Goal: Task Accomplishment & Management: Complete application form

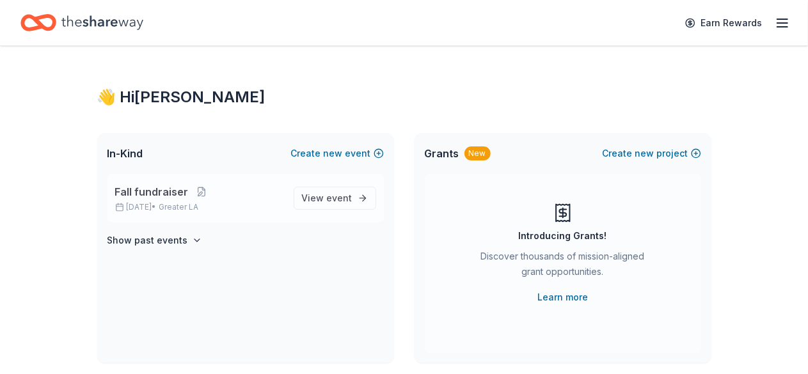
click at [207, 197] on p "Fall fundraiser" at bounding box center [199, 191] width 168 height 15
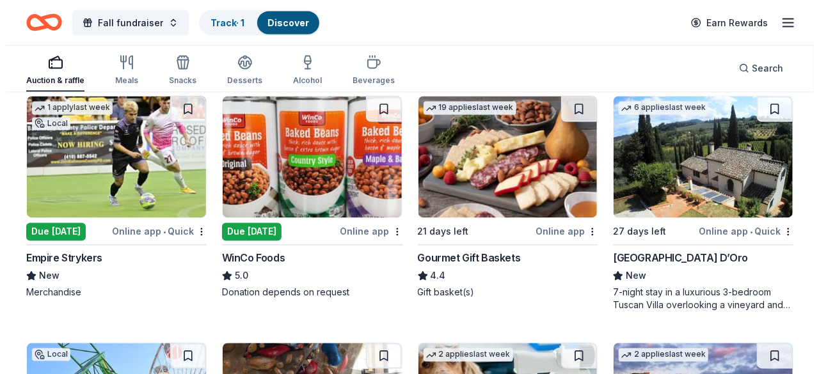
scroll to position [1128, 0]
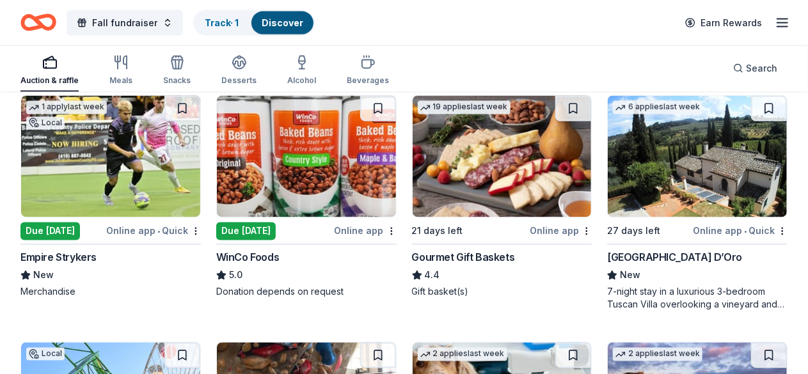
click at [775, 20] on icon "button" at bounding box center [782, 22] width 15 height 15
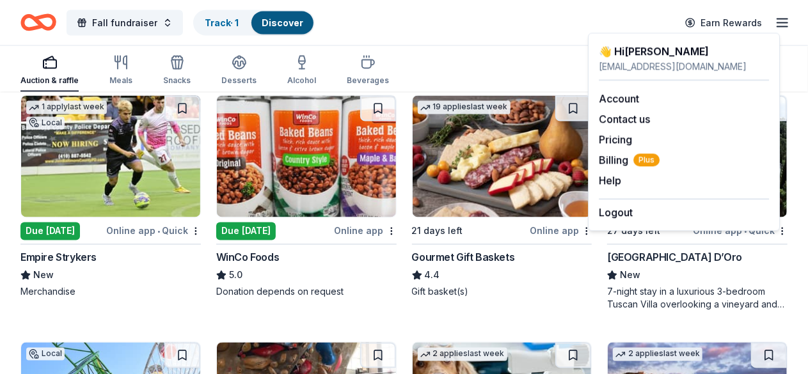
click at [508, 18] on div "Fall fundraiser Track · 1 Discover Earn Rewards" at bounding box center [403, 23] width 767 height 30
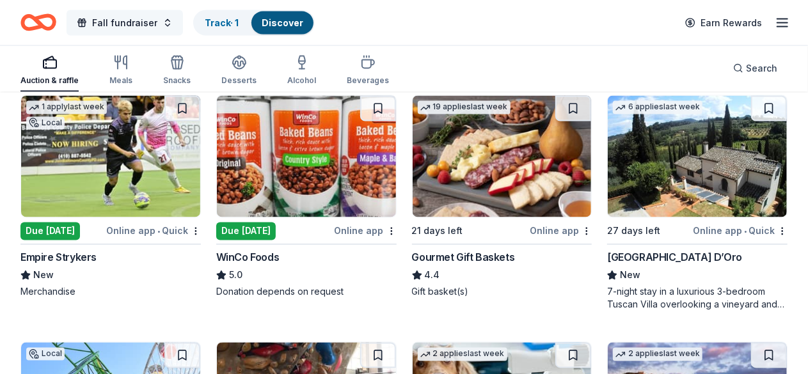
click at [173, 24] on button "Fall fundraiser" at bounding box center [125, 23] width 116 height 26
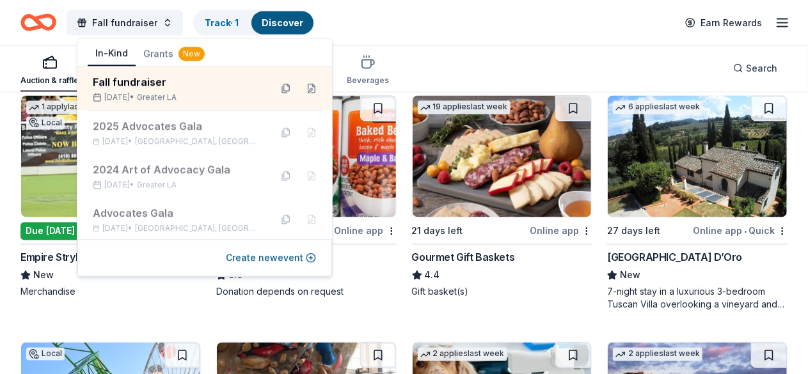
click at [105, 51] on button "In-Kind" at bounding box center [112, 54] width 48 height 24
click at [260, 259] on button "Create new event" at bounding box center [271, 257] width 90 height 15
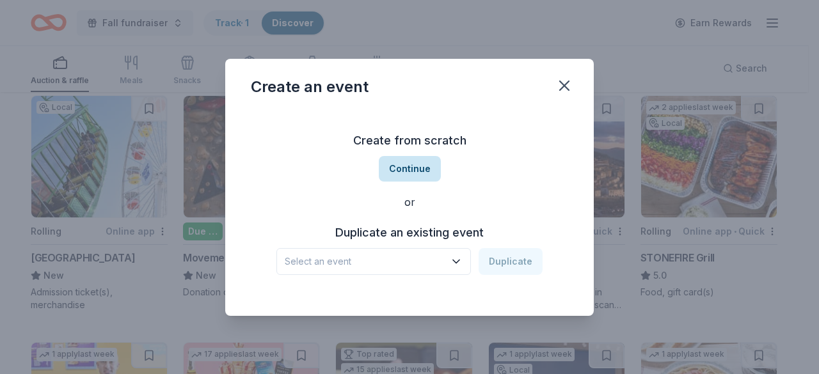
click at [426, 171] on button "Continue" at bounding box center [410, 169] width 62 height 26
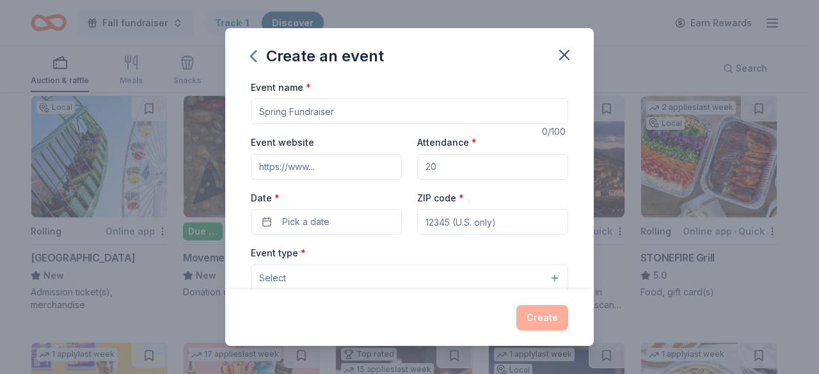
click at [381, 108] on input "Event name *" at bounding box center [409, 112] width 317 height 26
type input "CLC Wellness Event"
type input "50"
click at [325, 234] on button "Pick a date" at bounding box center [326, 222] width 151 height 26
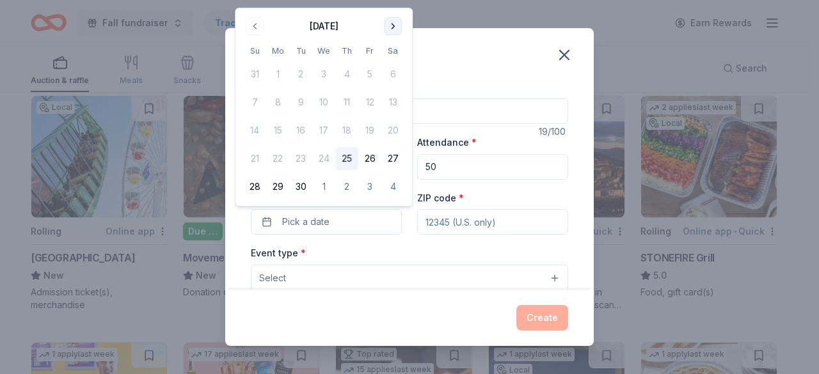
click at [396, 32] on button "Go to next month" at bounding box center [393, 26] width 18 height 18
click at [392, 22] on button "Go to next month" at bounding box center [393, 26] width 18 height 18
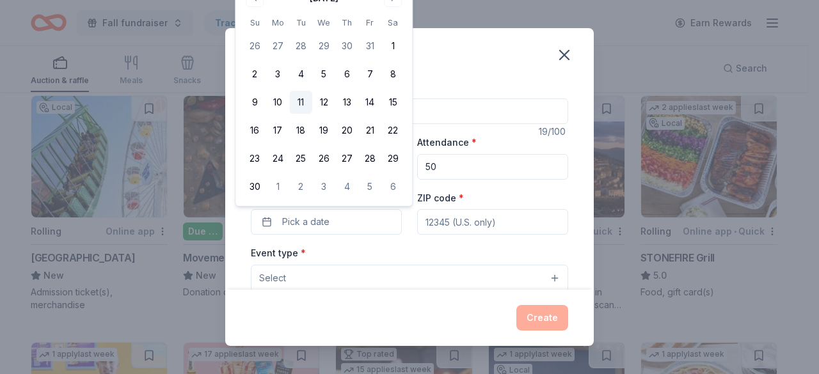
click at [296, 99] on button "11" at bounding box center [300, 102] width 23 height 23
click at [522, 223] on input "ZIP code *" at bounding box center [492, 222] width 151 height 26
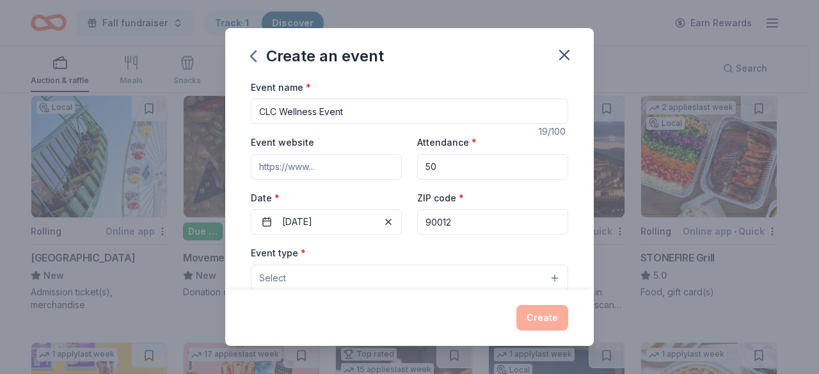
type input "90012"
click at [525, 275] on button "Select" at bounding box center [409, 278] width 317 height 27
drag, startPoint x: 582, startPoint y: 107, endPoint x: 598, endPoint y: 131, distance: 28.2
click at [598, 131] on div "Create an event Event name * CLC Wellness Event 19 /100 Event website Attendanc…" at bounding box center [409, 187] width 819 height 374
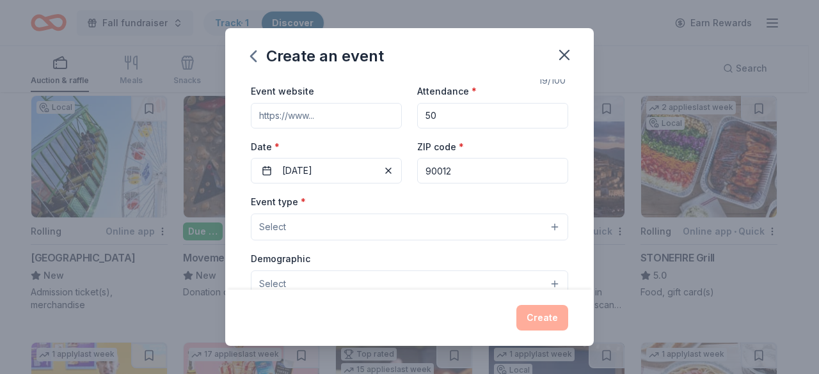
scroll to position [83, 0]
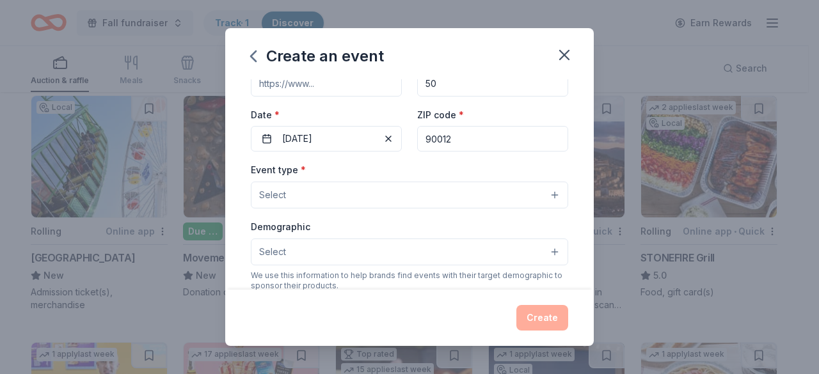
click at [539, 196] on button "Select" at bounding box center [409, 195] width 317 height 27
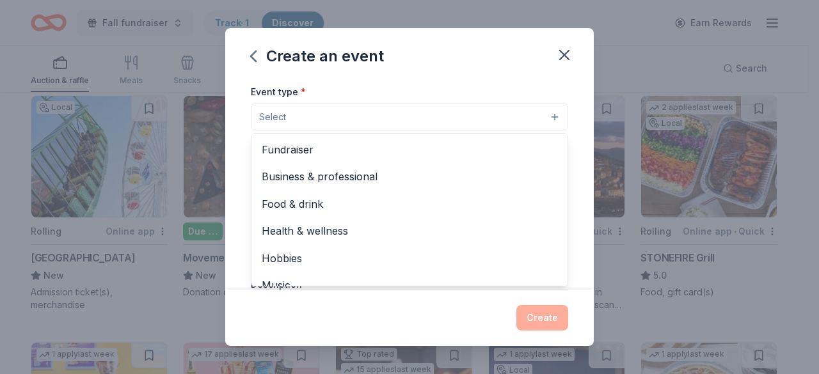
scroll to position [168, 0]
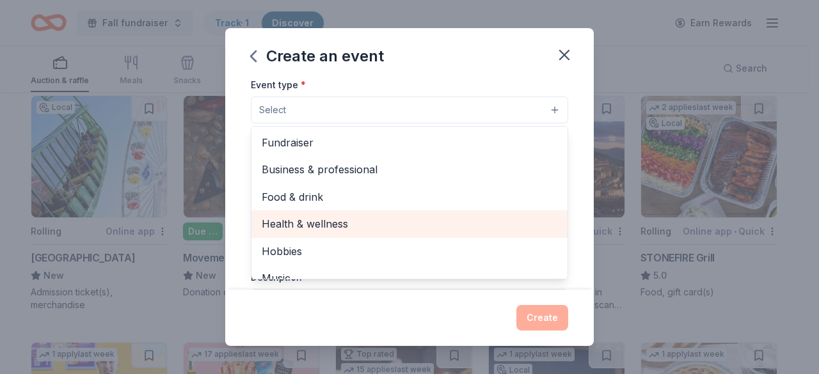
click at [366, 228] on span "Health & wellness" at bounding box center [410, 224] width 296 height 17
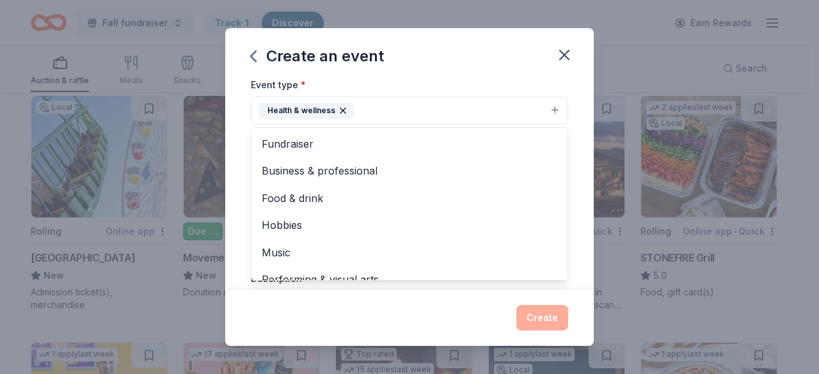
click at [577, 230] on div "Event name * CLC Wellness Event 19 /100 Event website Attendance * 50 Date * 11…" at bounding box center [409, 184] width 369 height 211
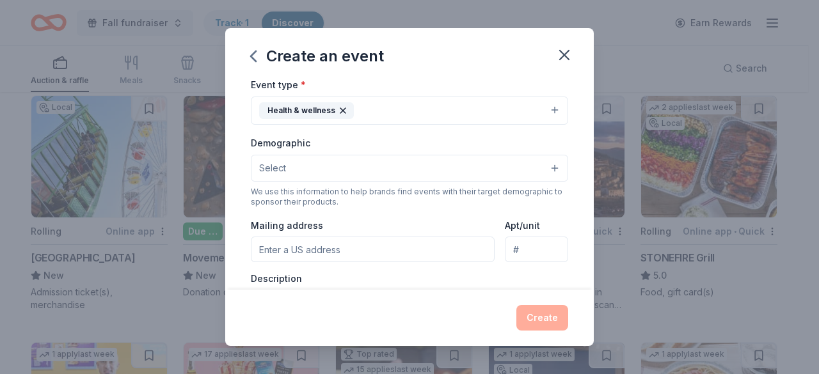
click at [545, 109] on button "Health & wellness" at bounding box center [409, 111] width 317 height 28
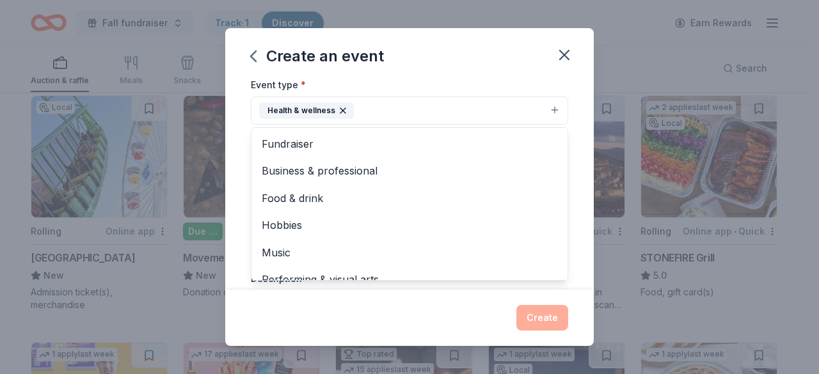
scroll to position [15, 0]
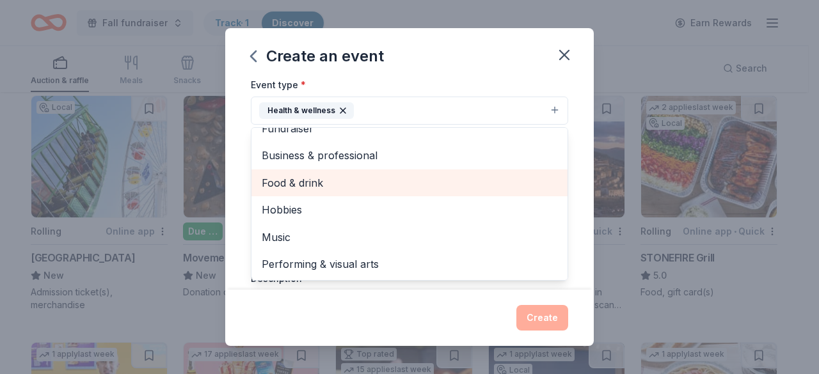
click at [374, 179] on span "Food & drink" at bounding box center [410, 183] width 296 height 17
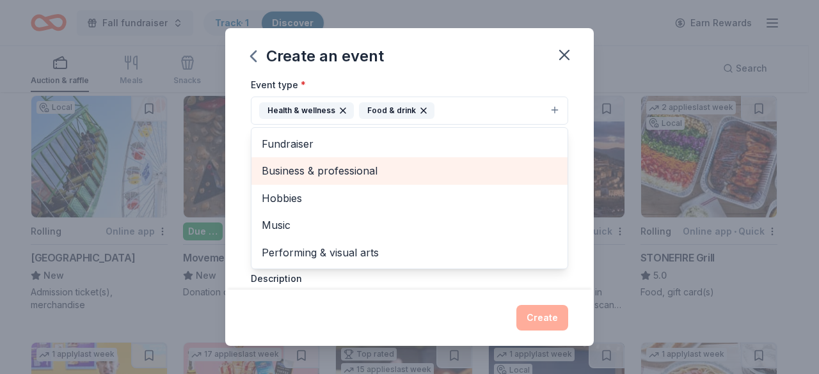
scroll to position [0, 0]
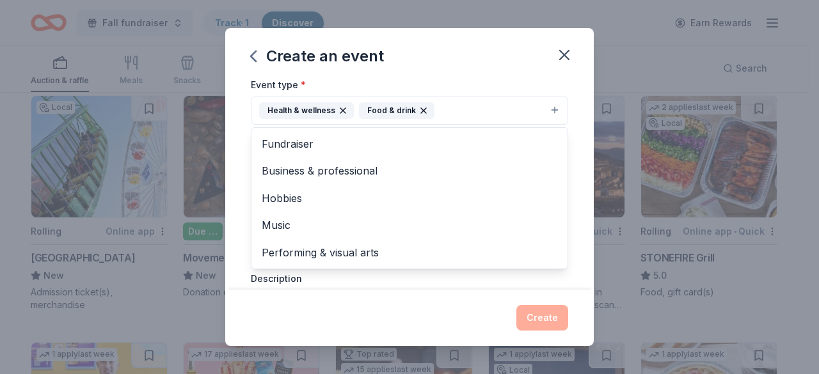
click at [573, 226] on div "Event name * CLC Wellness Event 19 /100 Event website Attendance * 50 Date * 11…" at bounding box center [409, 184] width 369 height 211
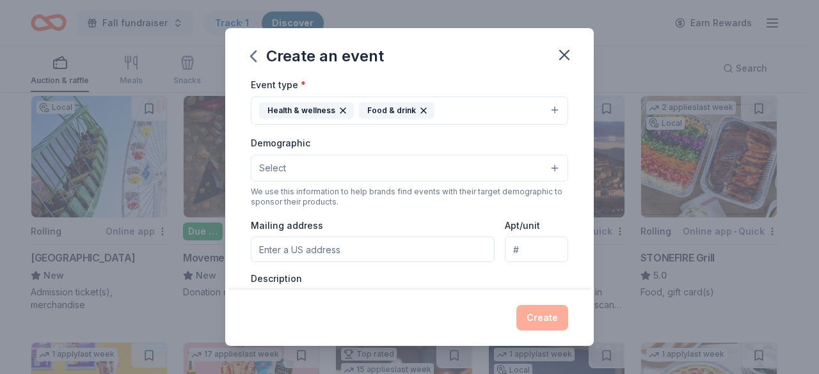
click at [546, 170] on button "Select" at bounding box center [409, 168] width 317 height 27
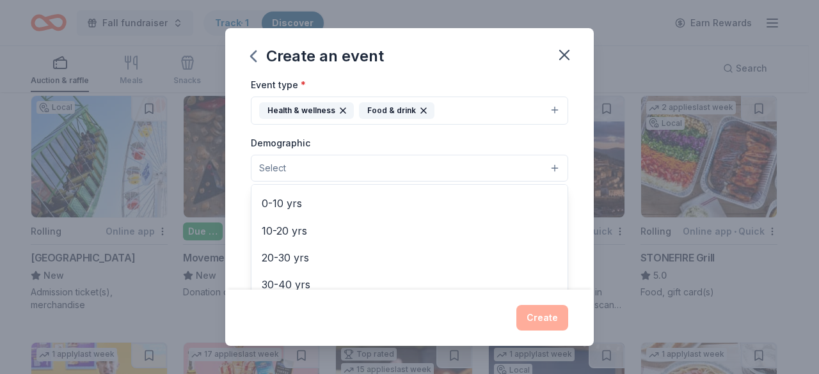
scroll to position [127, 0]
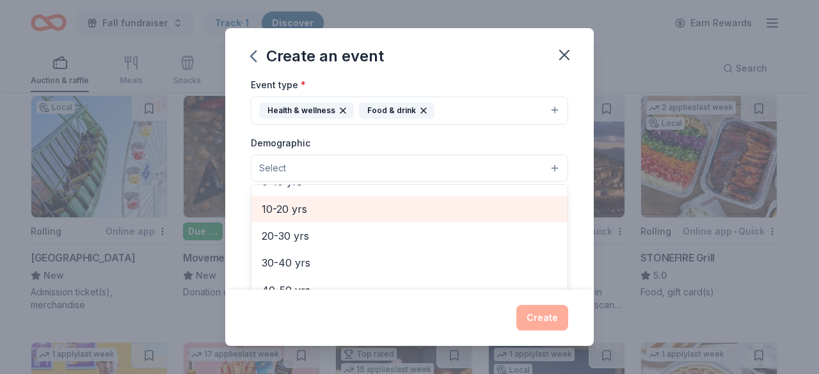
click at [301, 209] on span "10-20 yrs" at bounding box center [410, 209] width 296 height 17
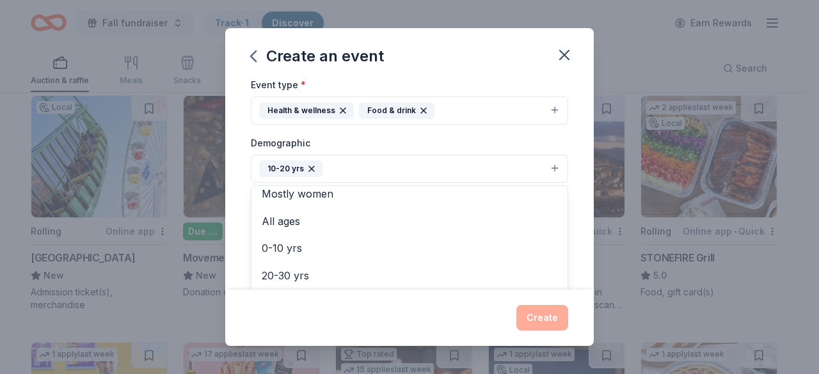
scroll to position [88, 0]
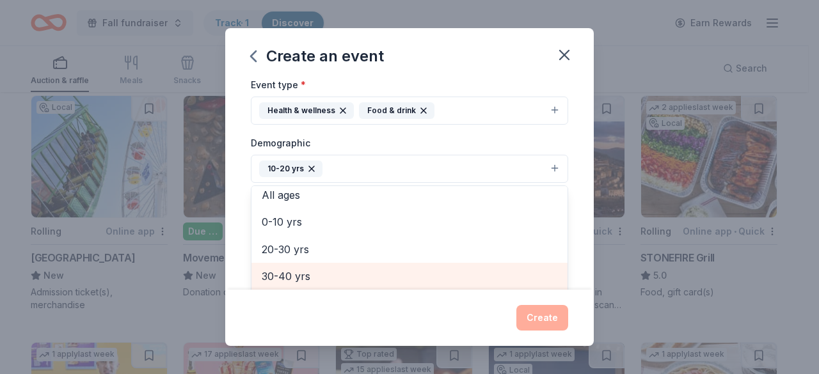
click at [298, 255] on div "20-30 yrs" at bounding box center [410, 249] width 316 height 27
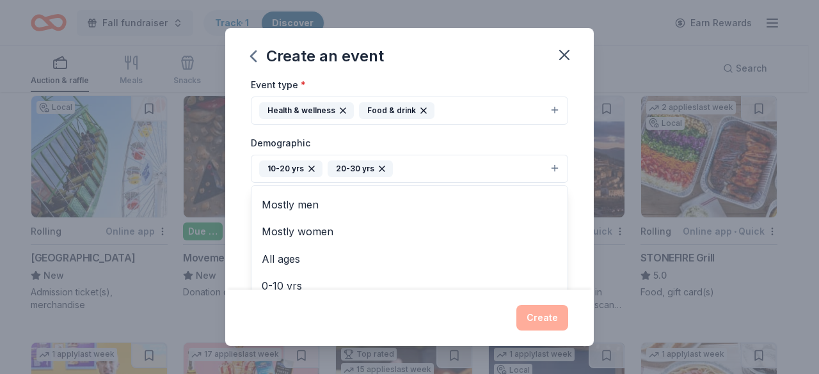
scroll to position [0, 0]
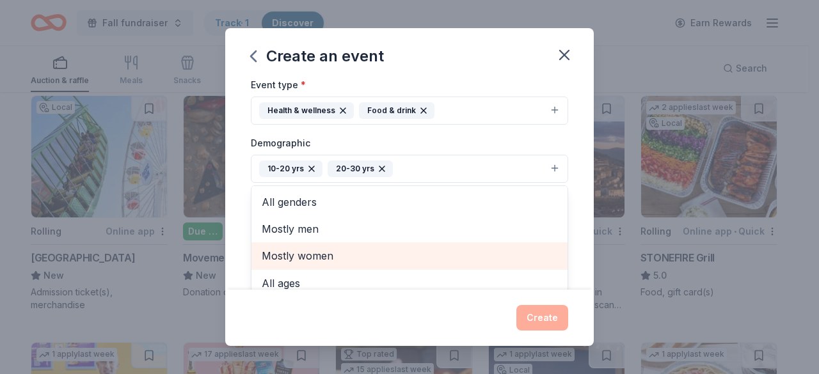
click at [319, 253] on span "Mostly women" at bounding box center [410, 256] width 296 height 17
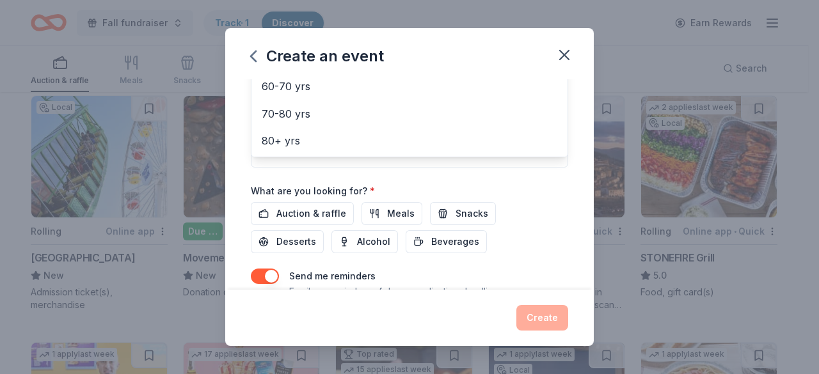
scroll to position [371, 0]
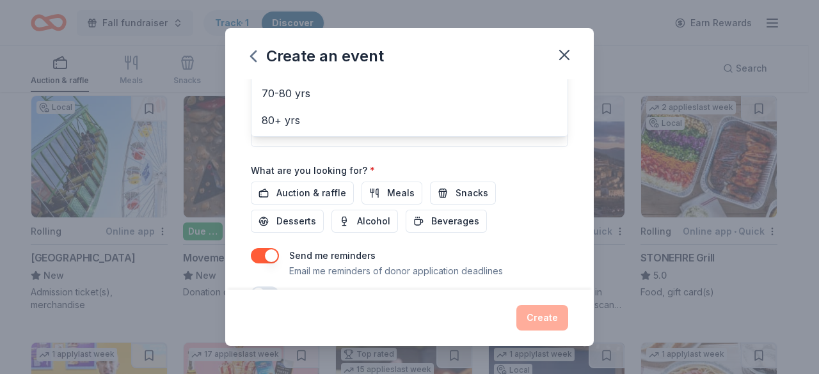
click at [380, 191] on div "Event name * CLC Wellness Event 19 /100 Event website Attendance * 50 Date * 11…" at bounding box center [409, 6] width 317 height 594
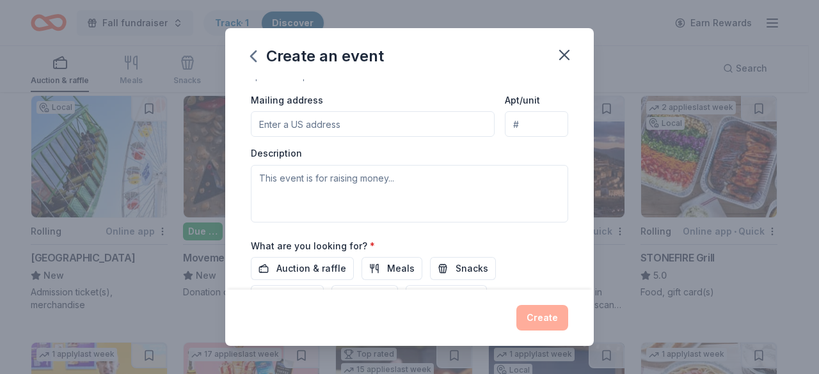
scroll to position [285, 0]
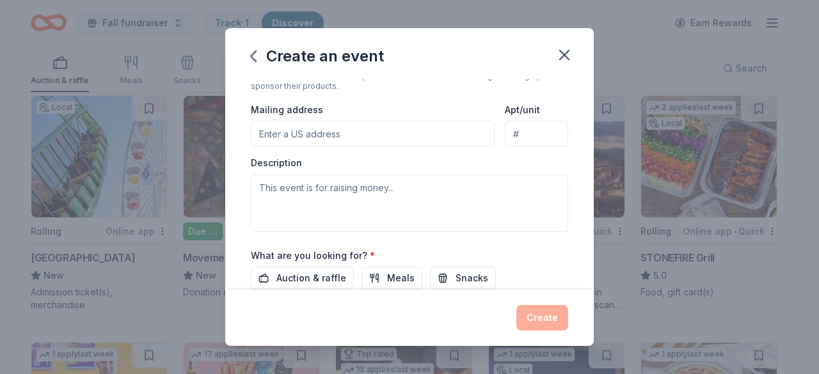
click at [356, 127] on input "Mailing address" at bounding box center [373, 134] width 244 height 26
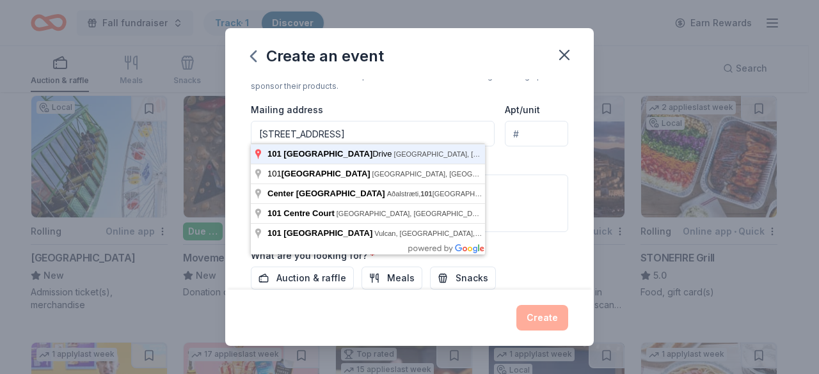
type input "101 Centre Plaza Drive, Monterey Park, CA, 91754"
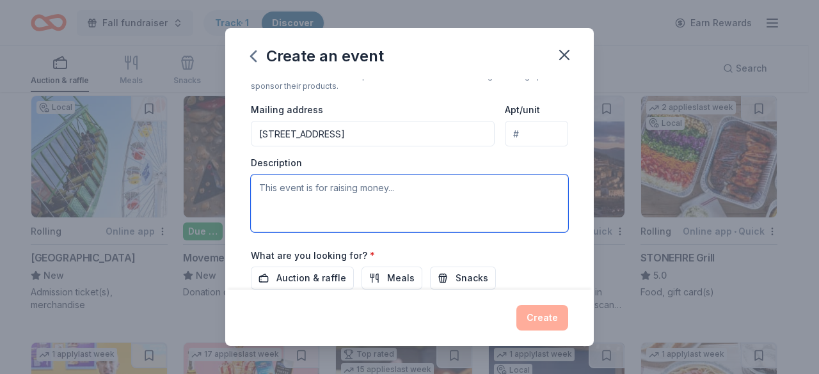
click at [275, 194] on textarea at bounding box center [409, 204] width 317 height 58
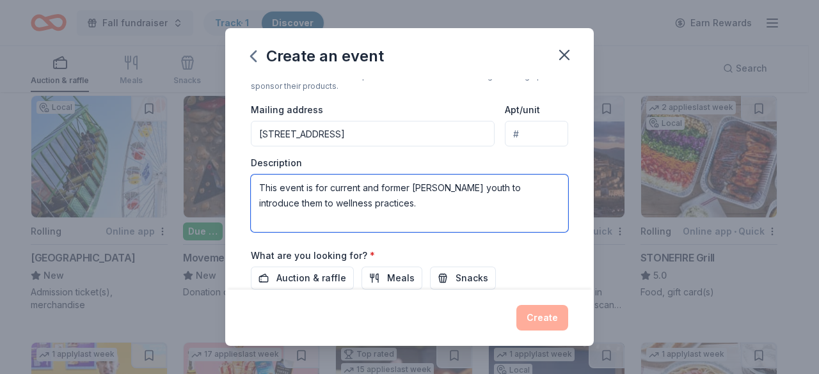
type textarea "This event is for current and former [PERSON_NAME] youth to introduce them to w…"
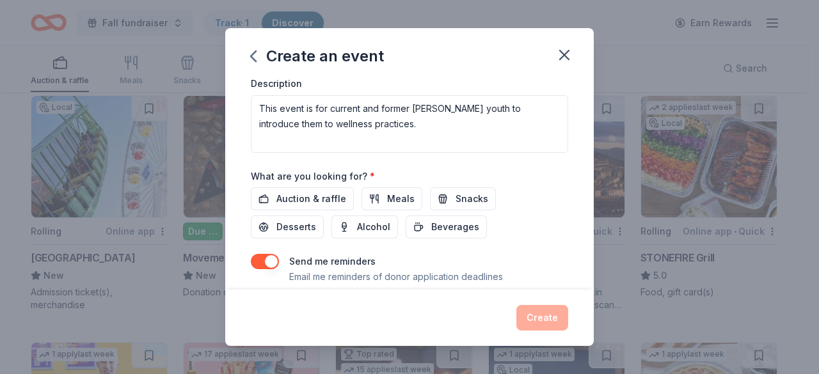
scroll to position [374, 0]
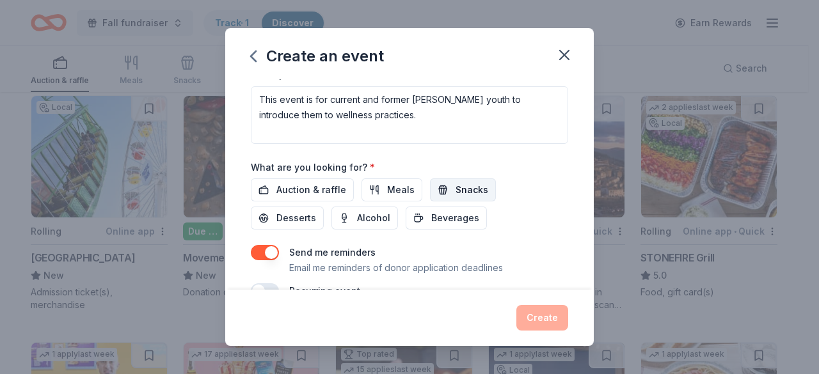
click at [481, 184] on span "Snacks" at bounding box center [472, 189] width 33 height 15
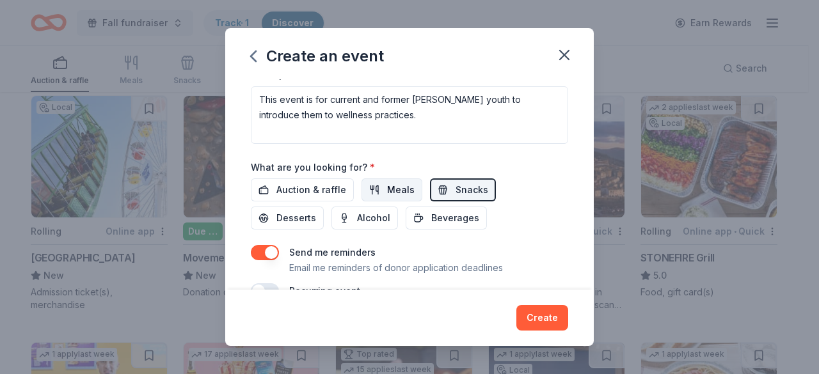
click at [370, 186] on button "Meals" at bounding box center [392, 190] width 61 height 23
click at [419, 216] on button "Beverages" at bounding box center [446, 218] width 81 height 23
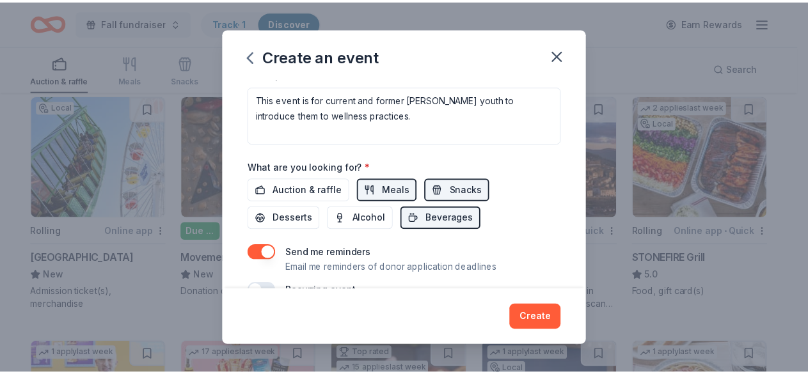
scroll to position [399, 0]
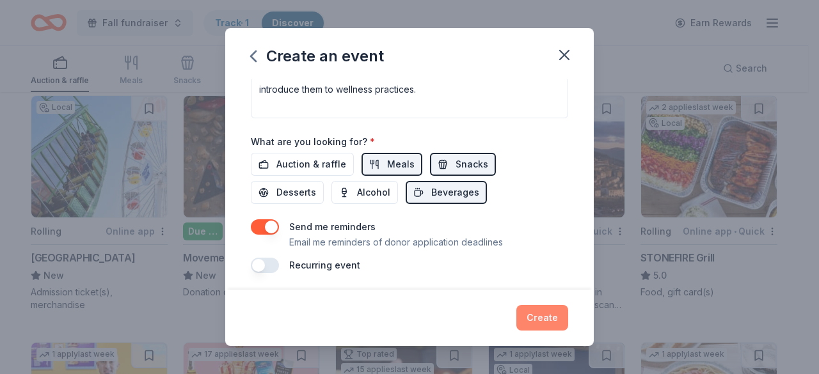
click at [548, 313] on button "Create" at bounding box center [542, 318] width 52 height 26
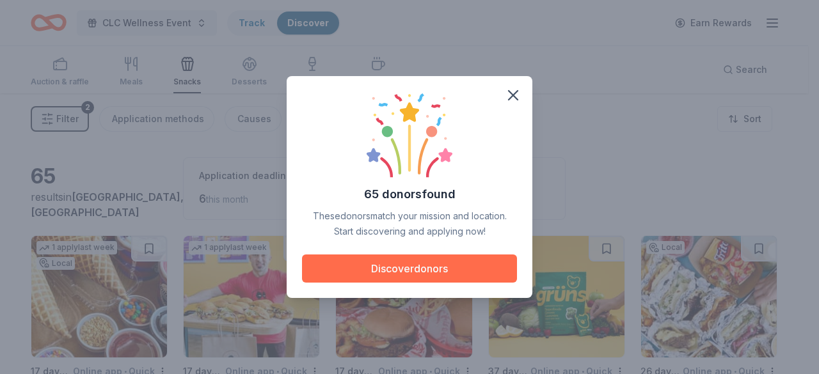
click at [467, 273] on button "Discover donors" at bounding box center [409, 269] width 215 height 28
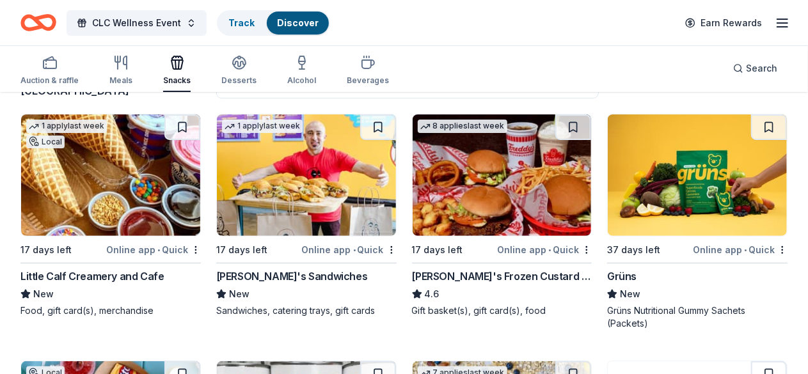
scroll to position [99, 0]
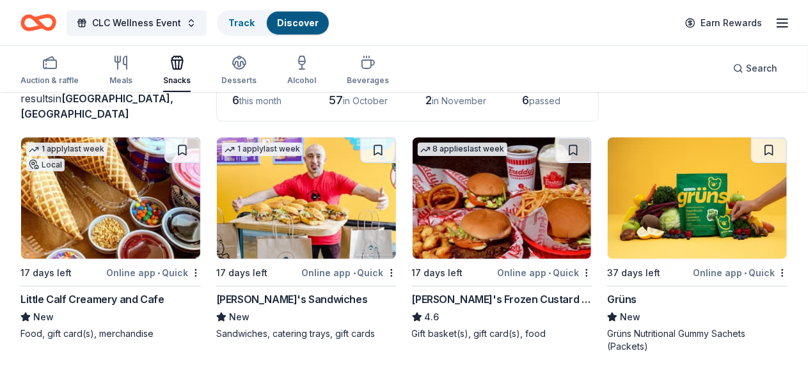
click at [608, 211] on img at bounding box center [697, 199] width 179 height 122
click at [175, 24] on span "CLC Wellness Event" at bounding box center [136, 22] width 89 height 15
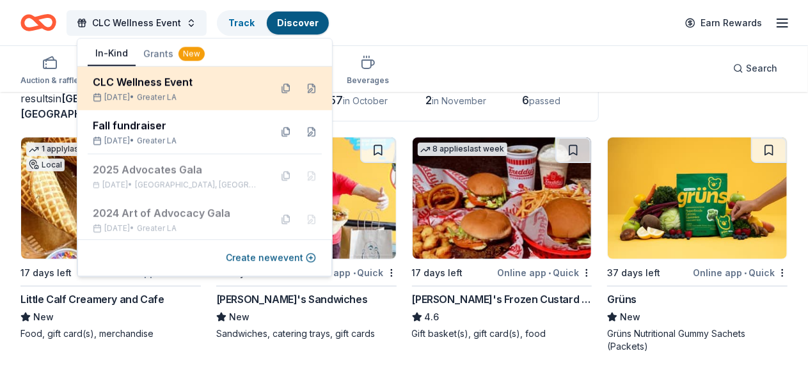
click at [177, 93] on span "Greater LA" at bounding box center [157, 97] width 40 height 10
click at [301, 90] on button at bounding box center [311, 88] width 20 height 20
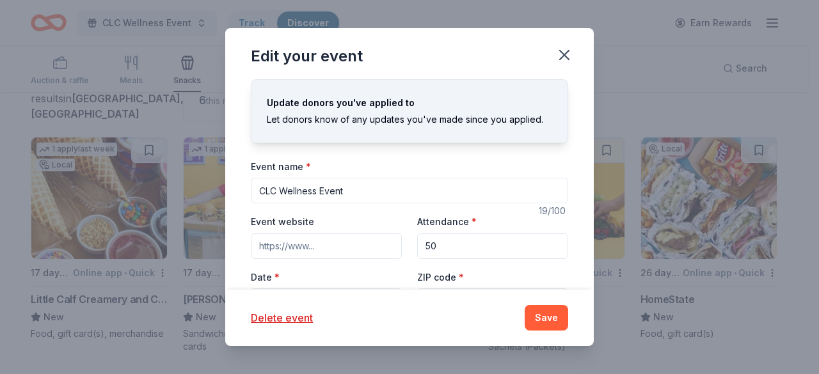
click at [451, 266] on div "Event website Attendance * 50 Date * 11/11/2025 ZIP code * 90012" at bounding box center [409, 264] width 317 height 100
click at [449, 252] on input "50" at bounding box center [492, 247] width 151 height 26
type input "5"
type input "75"
click at [534, 317] on button "Save" at bounding box center [547, 318] width 44 height 26
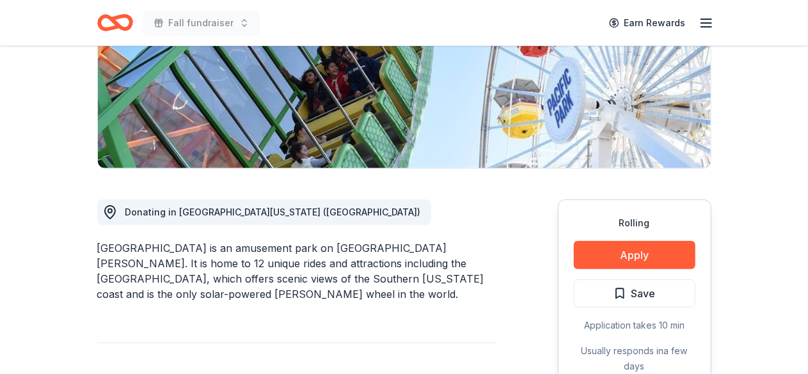
scroll to position [234, 0]
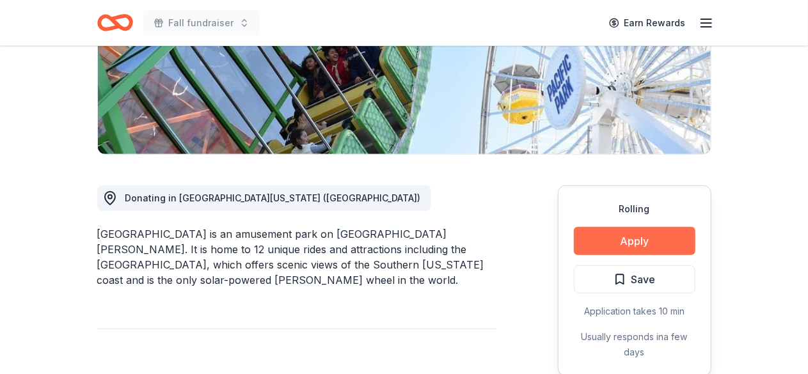
click at [614, 232] on button "Apply" at bounding box center [635, 241] width 122 height 28
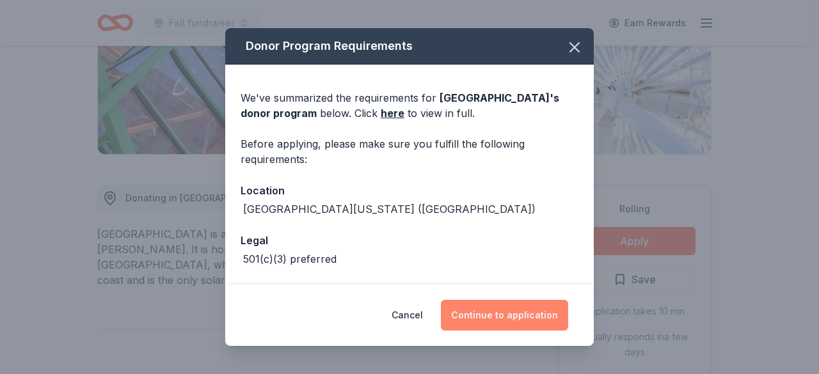
click at [524, 319] on button "Continue to application" at bounding box center [504, 315] width 127 height 31
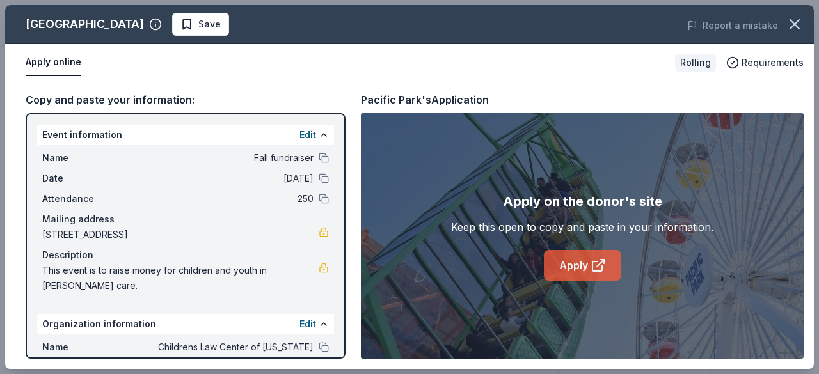
click at [594, 269] on icon at bounding box center [598, 265] width 15 height 15
click at [796, 21] on icon "button" at bounding box center [795, 24] width 18 height 18
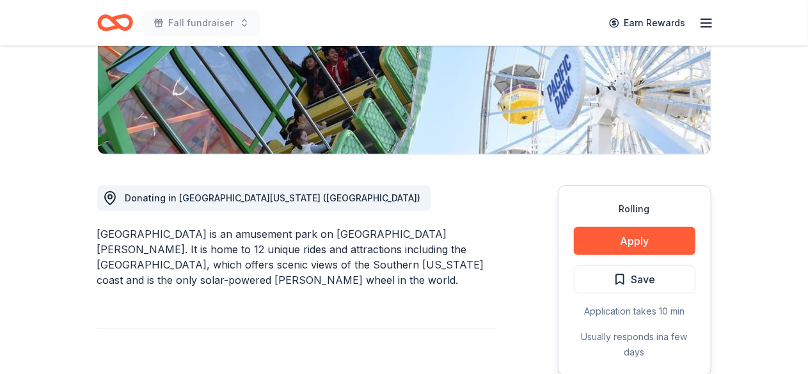
click at [703, 24] on icon "button" at bounding box center [706, 22] width 15 height 15
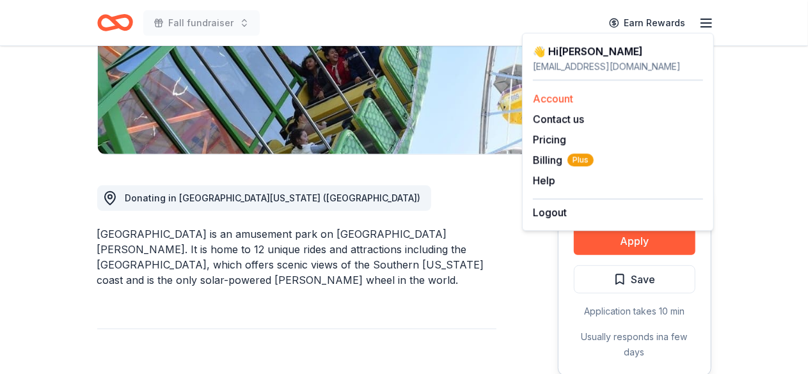
click at [546, 94] on link "Account" at bounding box center [553, 98] width 40 height 13
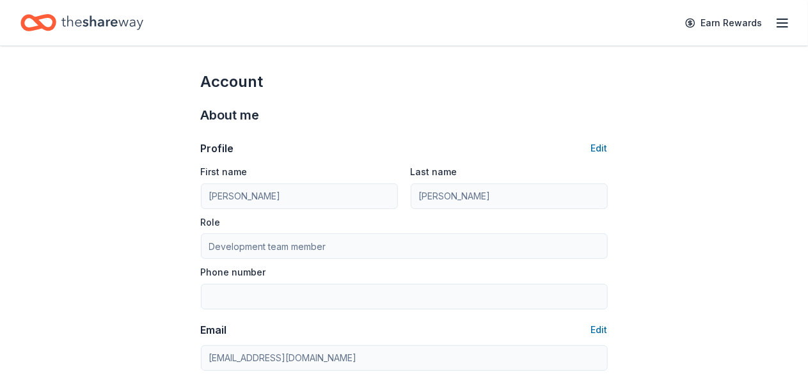
click at [778, 23] on line "button" at bounding box center [783, 23] width 10 height 0
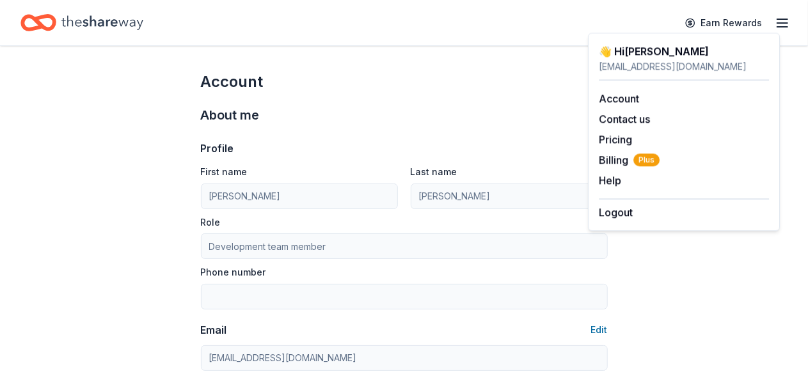
click at [126, 27] on icon "Home" at bounding box center [102, 23] width 82 height 26
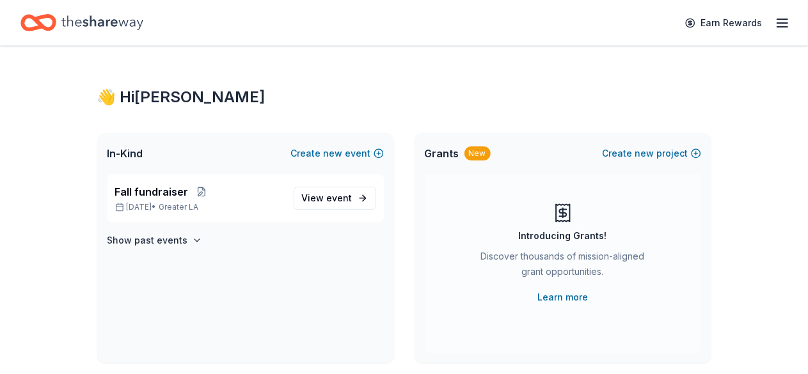
click at [116, 27] on icon "Home" at bounding box center [102, 23] width 82 height 26
click at [775, 25] on icon "button" at bounding box center [782, 22] width 15 height 15
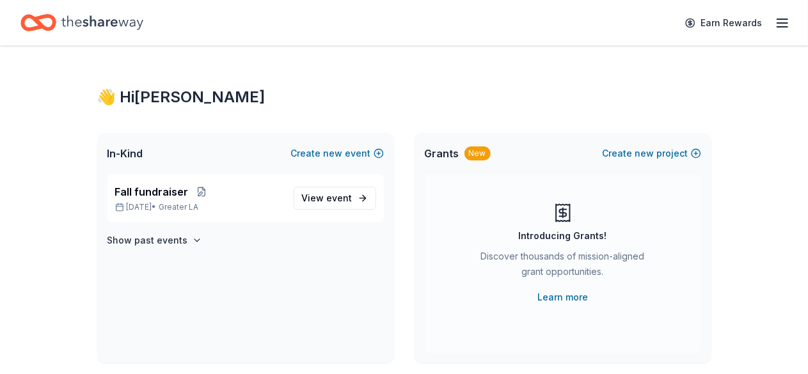
click at [104, 26] on icon "Home" at bounding box center [102, 23] width 82 height 26
click at [116, 20] on icon "Home" at bounding box center [102, 22] width 82 height 14
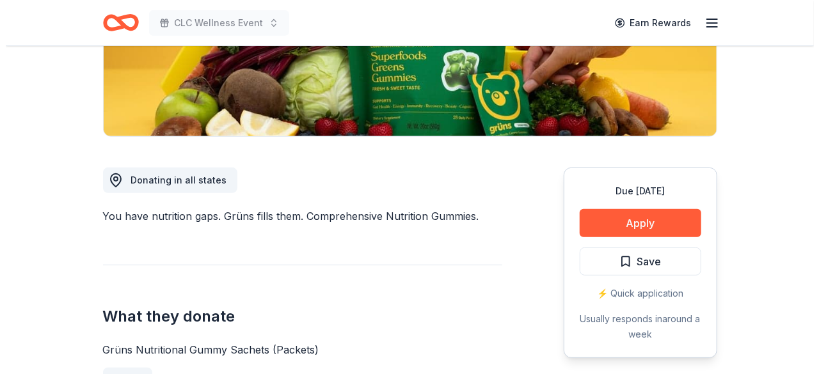
scroll to position [268, 0]
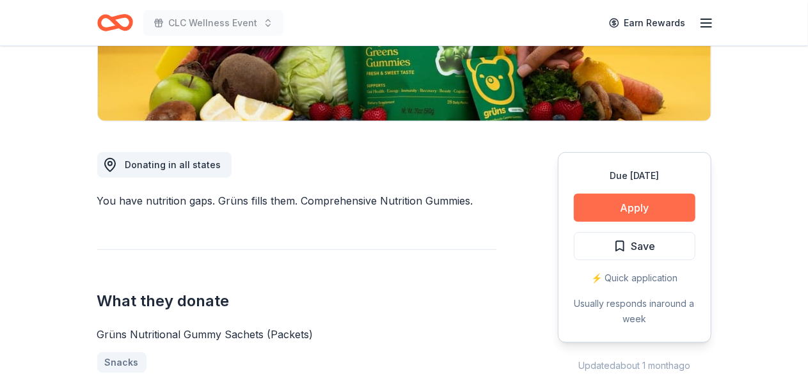
click at [643, 196] on button "Apply" at bounding box center [635, 208] width 122 height 28
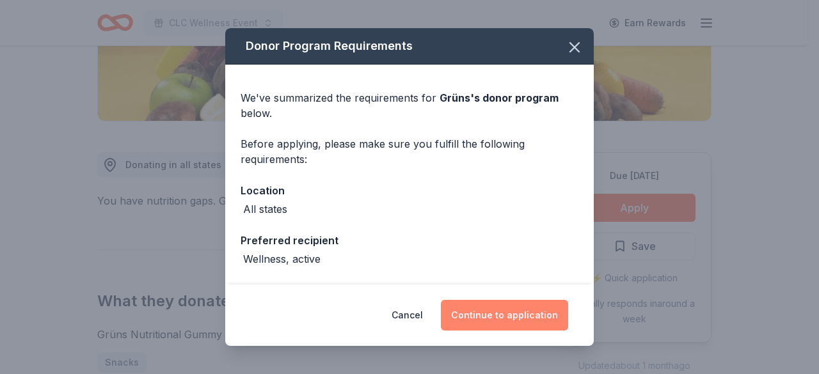
click at [528, 327] on button "Continue to application" at bounding box center [504, 315] width 127 height 31
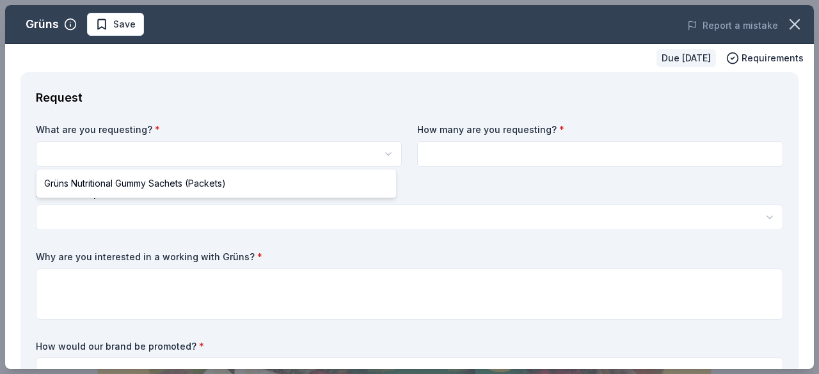
select select "Grüns Nutritional Gummy Sachets (Packets)"
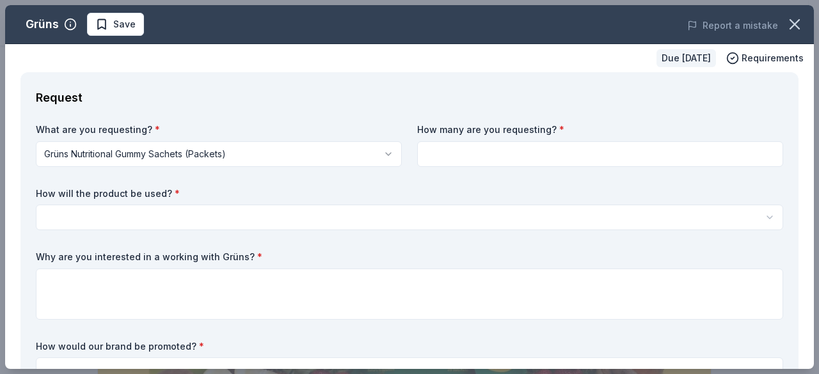
click at [483, 153] on input at bounding box center [600, 154] width 366 height 26
type input "5"
type input "75"
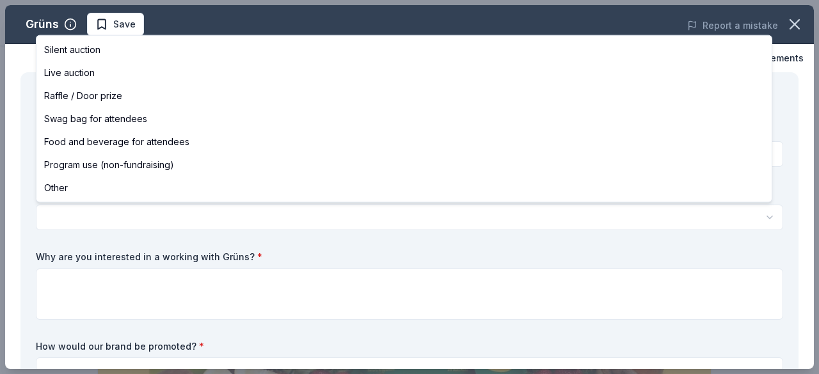
click at [401, 211] on html "CLC Wellness Event Save Apply Due in 37 days Share Grüns New • 1 reviews approv…" at bounding box center [409, 187] width 819 height 374
select select "foodAndBeverage"
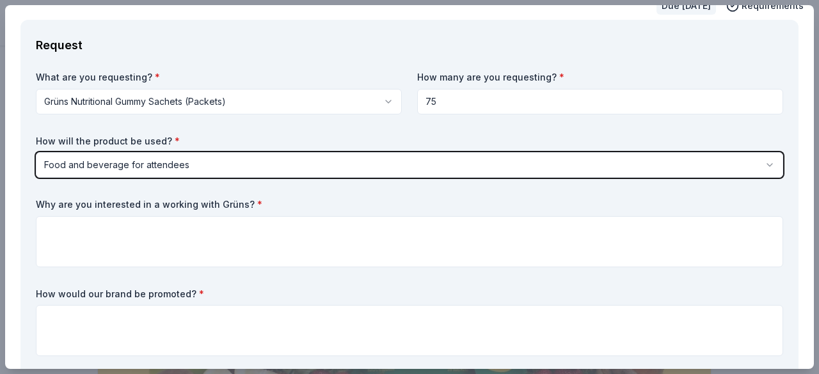
scroll to position [52, 0]
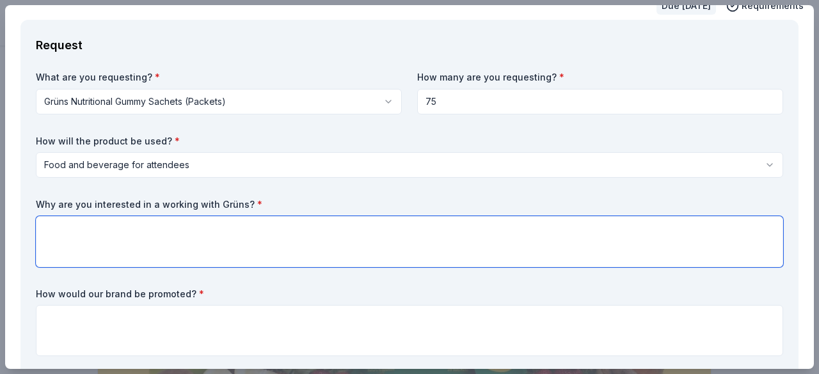
click at [73, 232] on textarea at bounding box center [410, 241] width 748 height 51
type textarea "C"
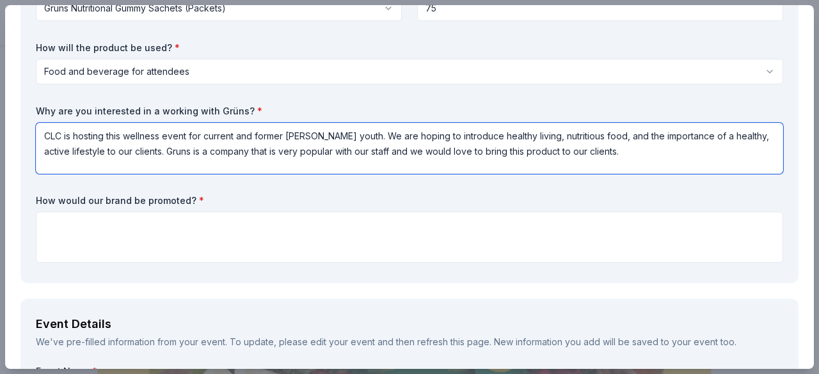
scroll to position [180, 0]
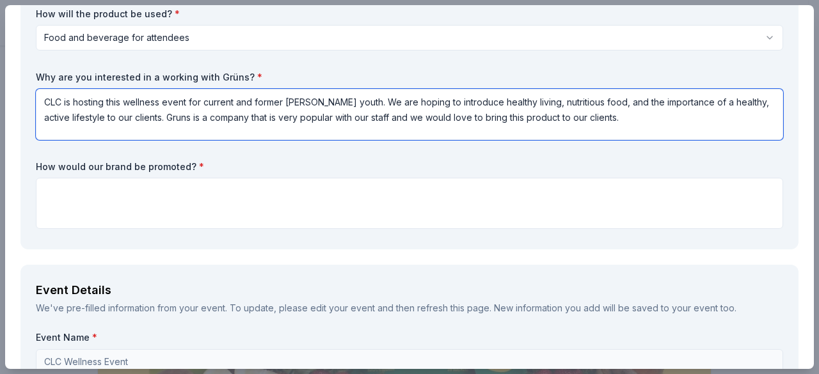
type textarea "CLC is hosting this wellness event for current and former foster youth. We are …"
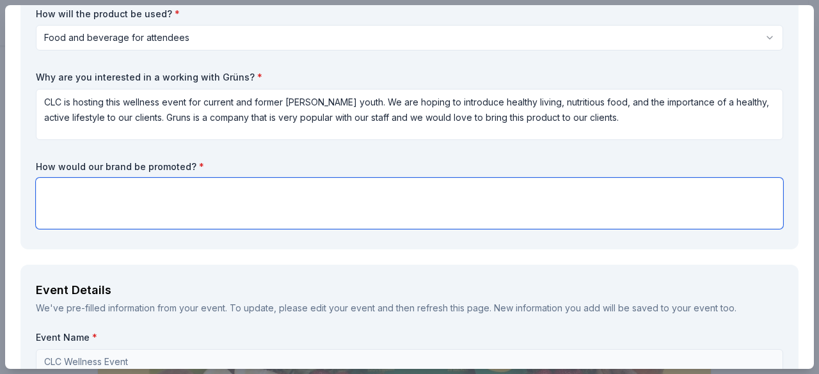
click at [74, 207] on textarea at bounding box center [410, 203] width 748 height 51
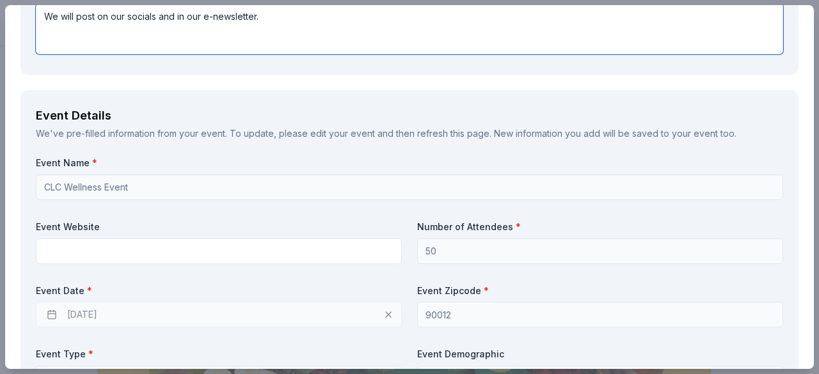
scroll to position [369, 0]
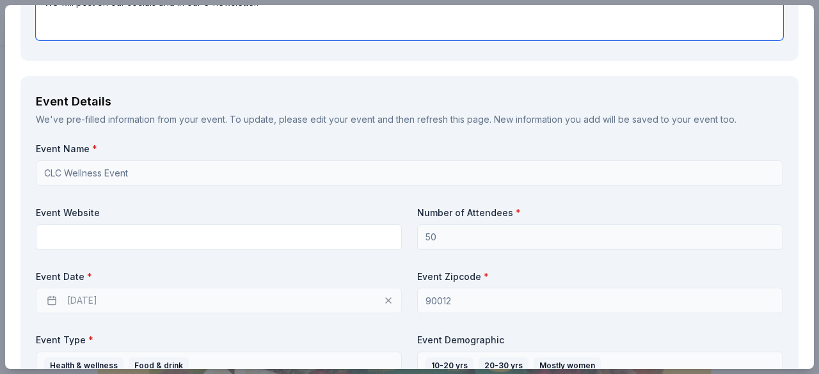
type textarea "We will post on our socials and in our e-newsletter."
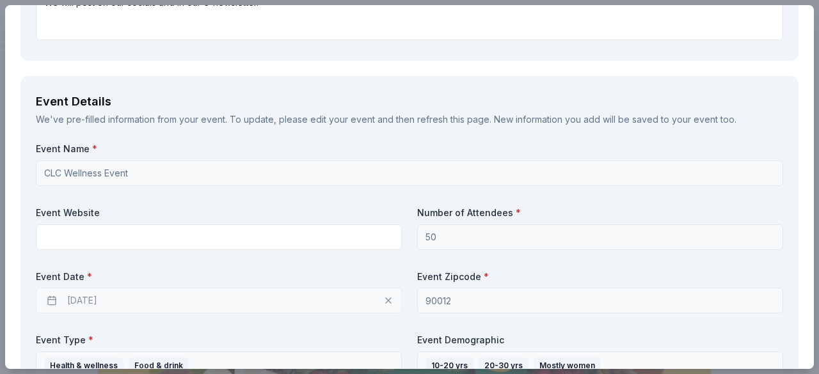
scroll to position [0, 0]
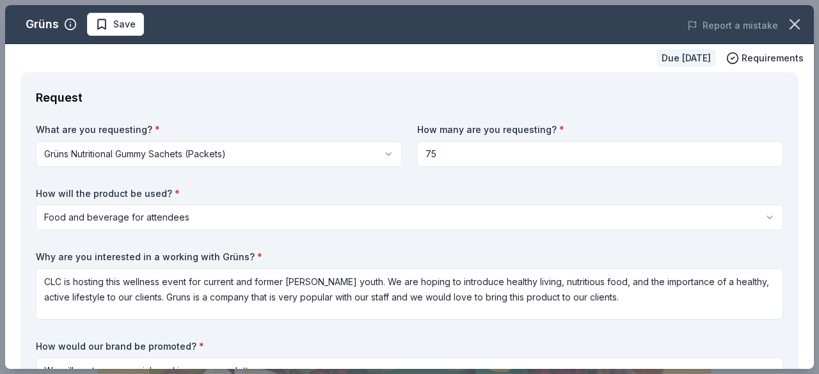
click at [808, 56] on div "Grüns Save Report a mistake Due in 37 days Requirements Request What are you re…" at bounding box center [409, 187] width 819 height 374
drag, startPoint x: 814, startPoint y: 38, endPoint x: 529, endPoint y: 83, distance: 288.9
click at [808, 108] on div "Grüns Save Report a mistake Due in 37 days Requirements Request What are you re…" at bounding box center [409, 187] width 819 height 374
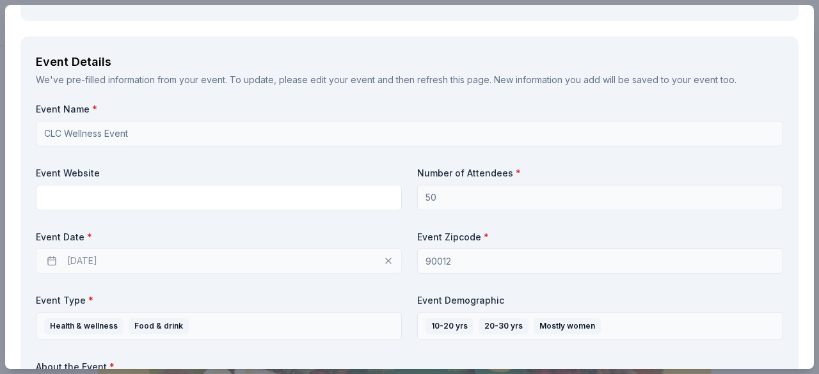
scroll to position [436, 0]
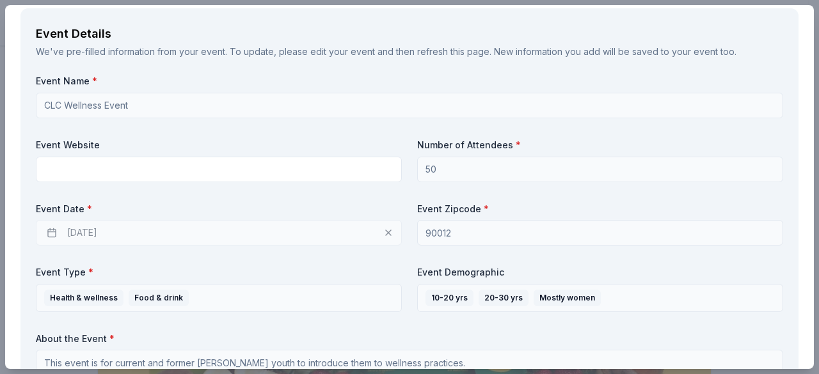
click at [672, 211] on label "Event Zipcode *" at bounding box center [600, 209] width 366 height 13
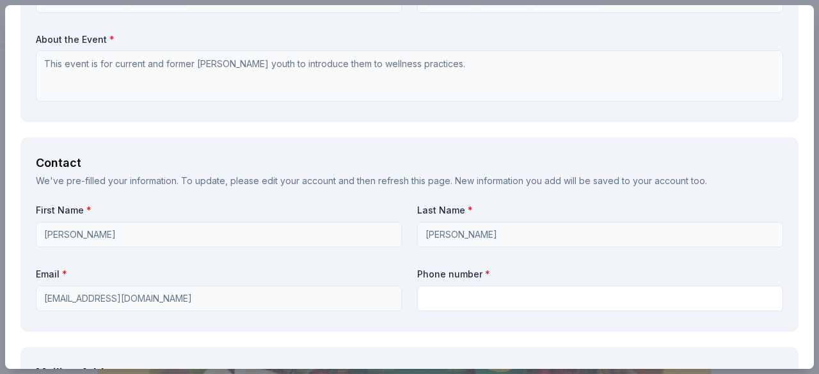
scroll to position [739, 0]
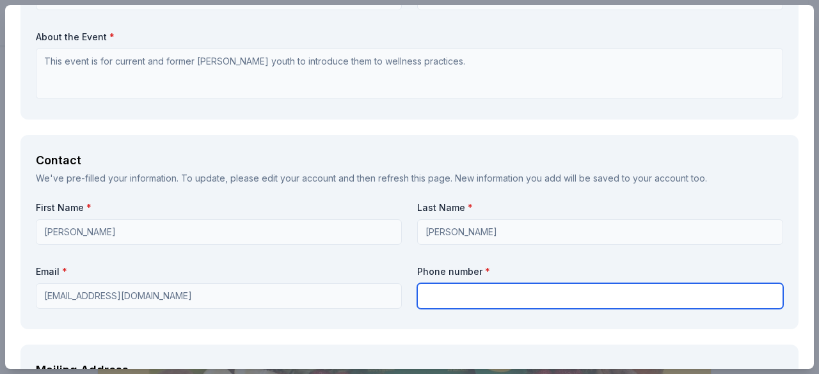
click at [561, 303] on input "text" at bounding box center [600, 297] width 366 height 26
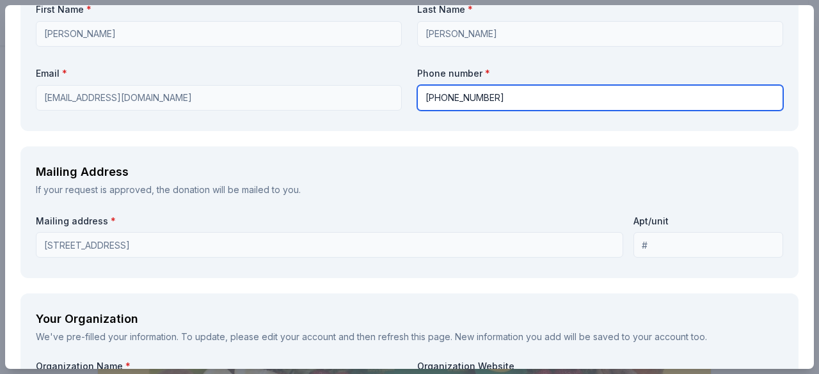
scroll to position [938, 0]
type input "323-980-1538"
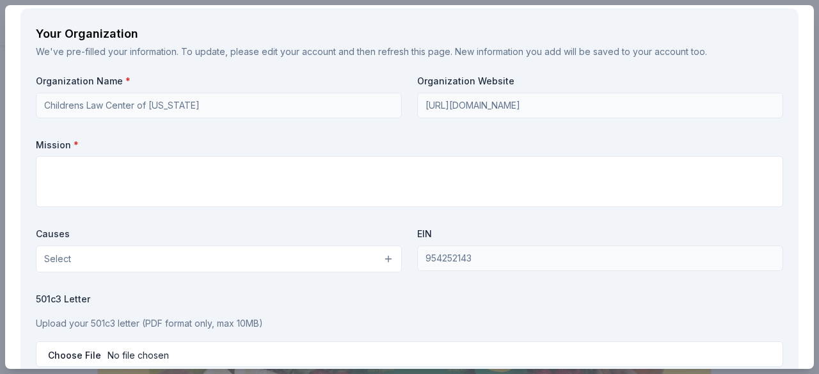
scroll to position [1220, 0]
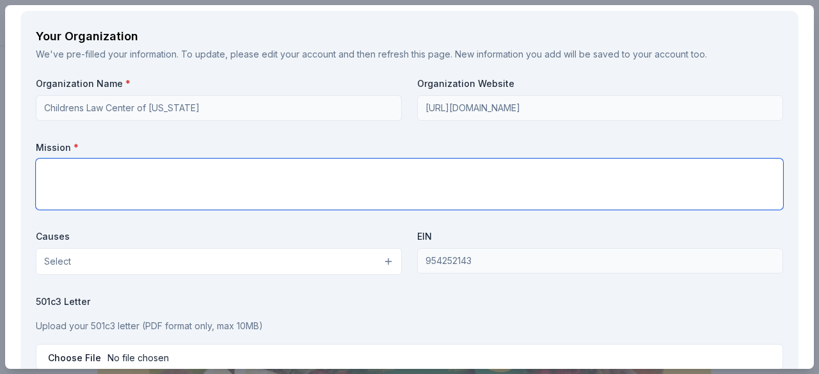
click at [182, 185] on textarea at bounding box center [410, 184] width 748 height 51
paste textarea "Children’s Law Center of [US_STATE] (CLC) provides legal representation for chi…"
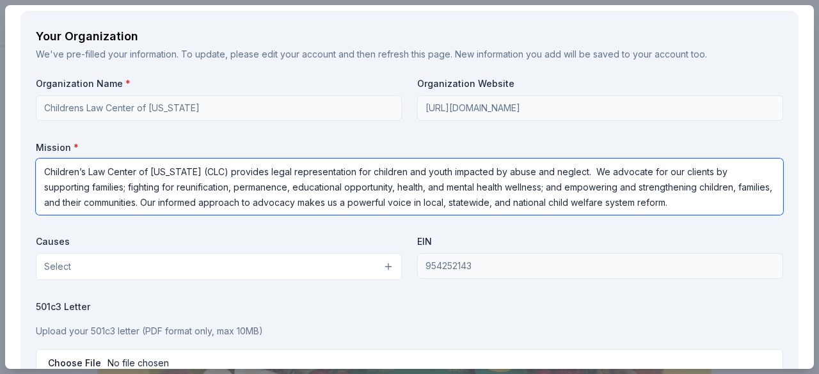
type textarea "Children’s Law Center of [US_STATE] (CLC) provides legal representation for chi…"
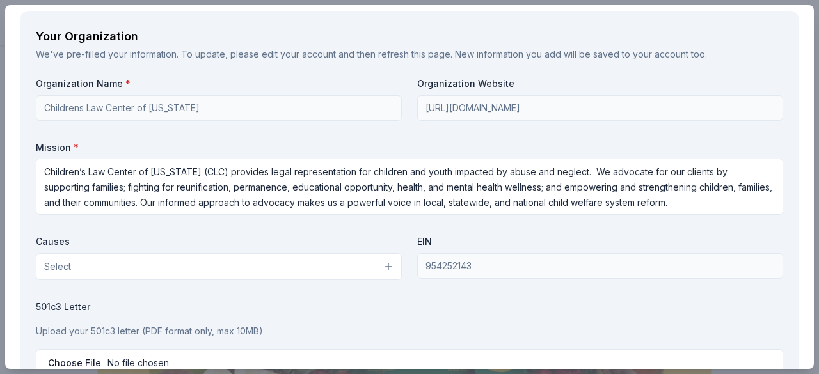
click at [385, 259] on button "Select" at bounding box center [219, 266] width 366 height 27
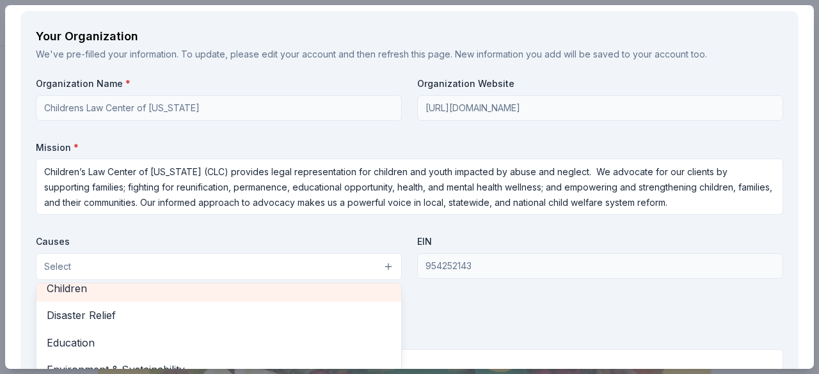
click at [72, 298] on div "Children" at bounding box center [218, 288] width 365 height 27
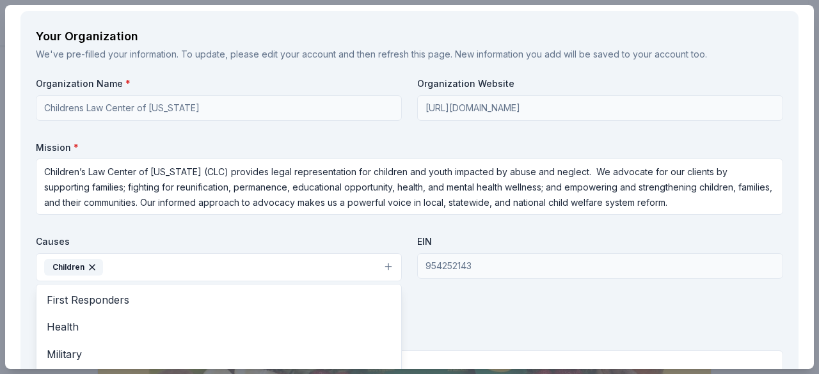
click at [63, 324] on span "Health" at bounding box center [219, 327] width 344 height 17
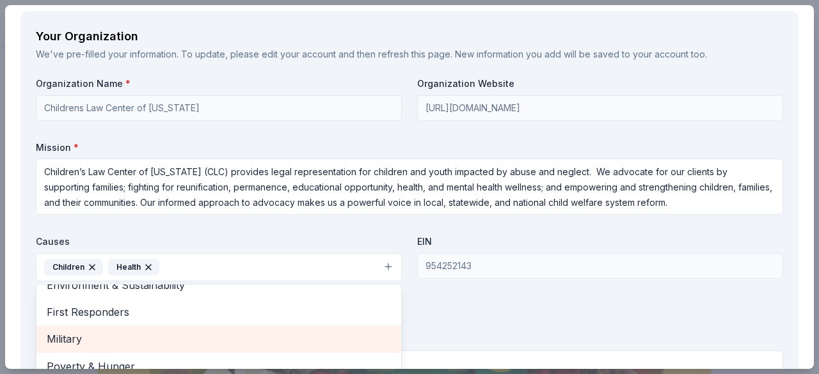
scroll to position [124, 0]
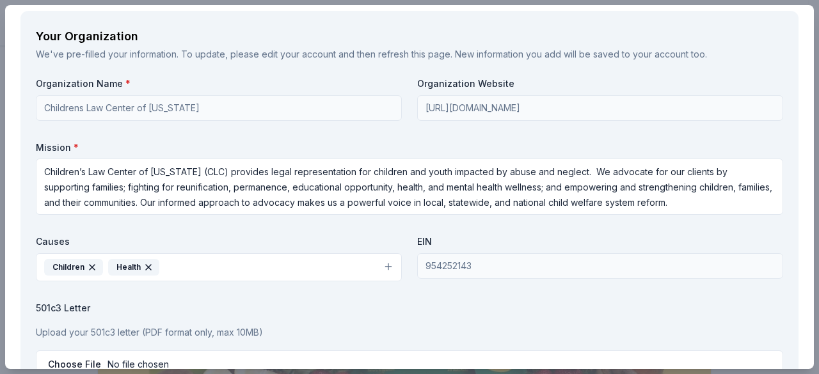
click at [808, 275] on div "Grüns Save Report a mistake Due in 37 days Requirements Request What are you re…" at bounding box center [409, 187] width 819 height 374
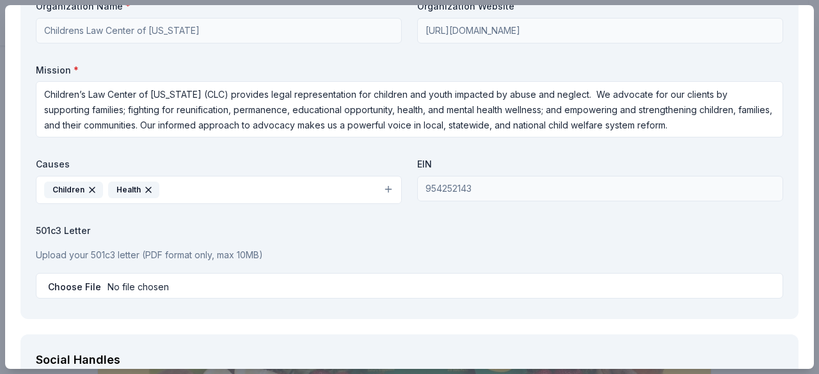
scroll to position [1302, 0]
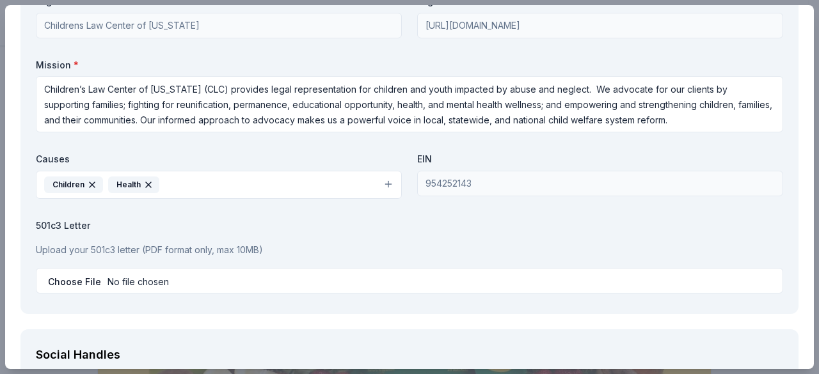
click at [380, 182] on button "Children Health" at bounding box center [219, 185] width 366 height 28
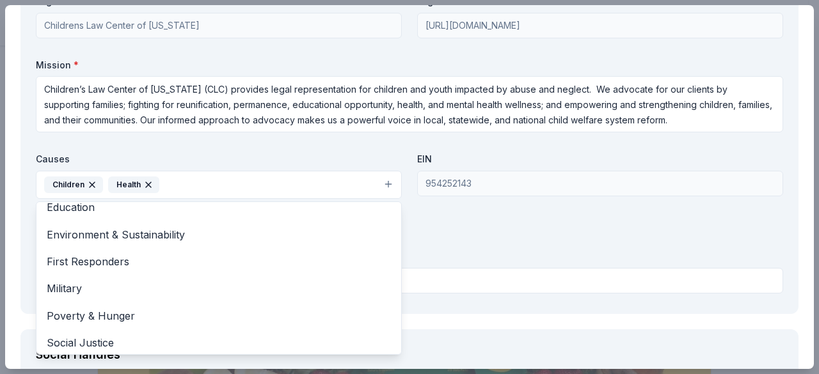
scroll to position [124, 0]
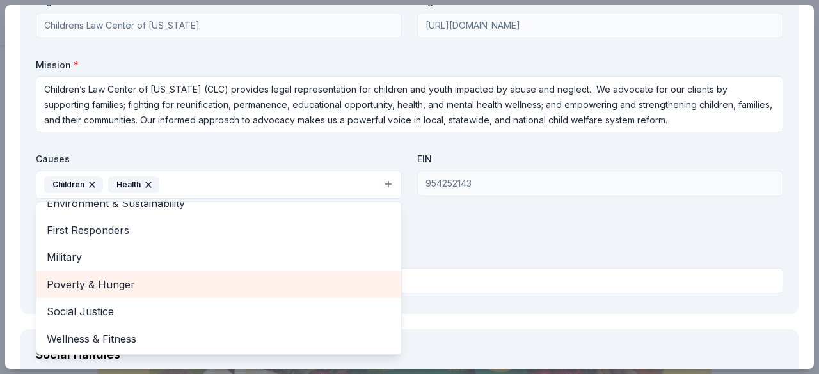
click at [110, 276] on span "Poverty & Hunger" at bounding box center [219, 284] width 344 height 17
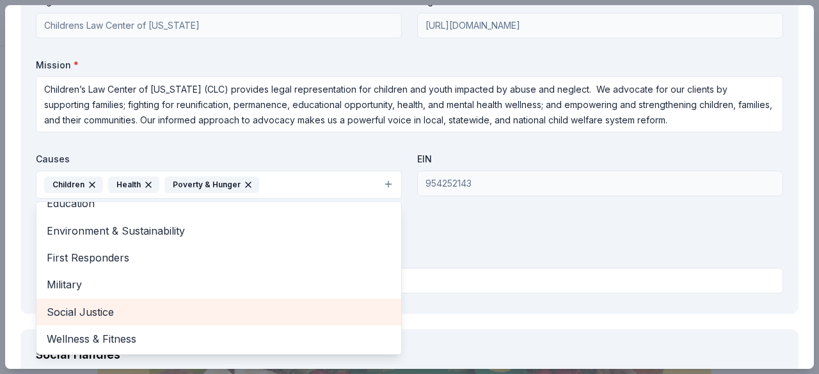
click at [76, 312] on span "Social Justice" at bounding box center [219, 312] width 344 height 17
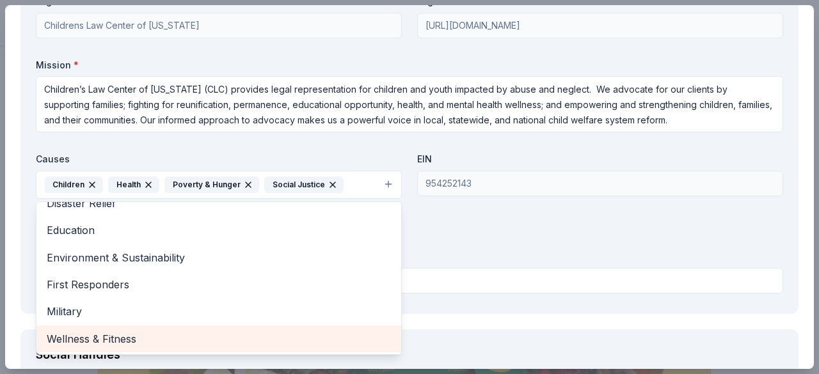
click at [108, 333] on span "Wellness & Fitness" at bounding box center [219, 339] width 344 height 17
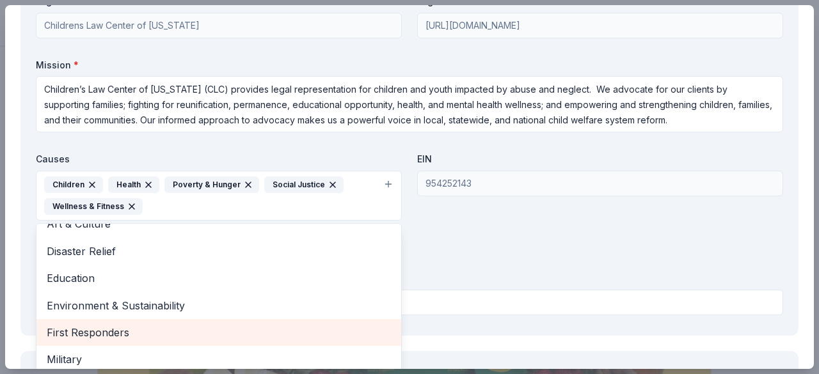
scroll to position [42, 0]
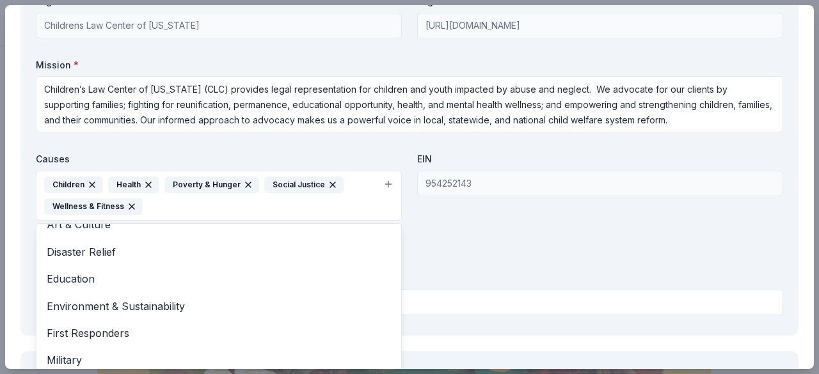
click at [676, 237] on div "Organization Name * Childrens Law Center of California Organization Website htt…" at bounding box center [410, 157] width 748 height 325
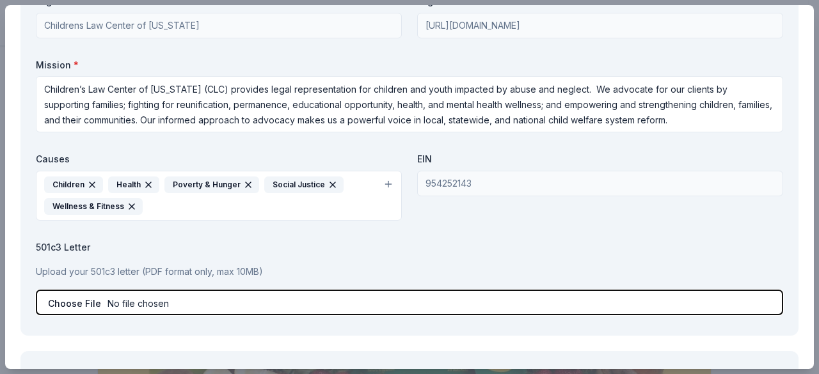
click at [150, 300] on input "file" at bounding box center [410, 303] width 748 height 26
type input "C:\fakepath\IRS 501(c)(4) Determination Ltr 2011 (1).pdf"
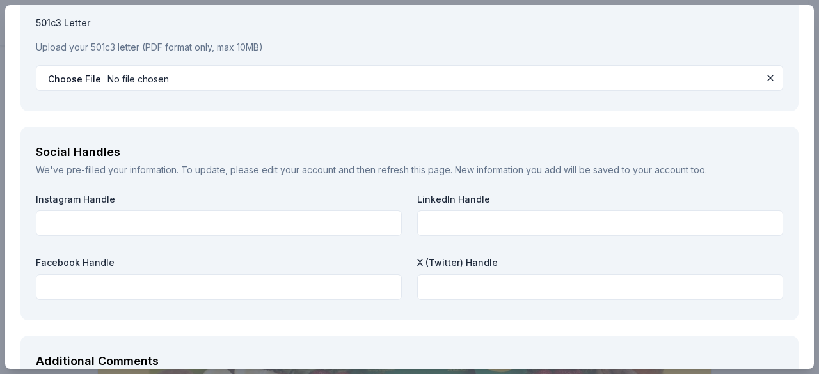
scroll to position [1540, 0]
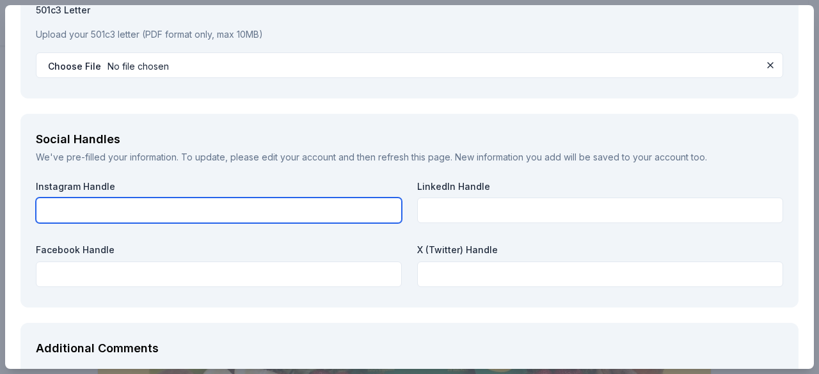
click at [111, 207] on input "text" at bounding box center [219, 211] width 366 height 26
type input "clccal"
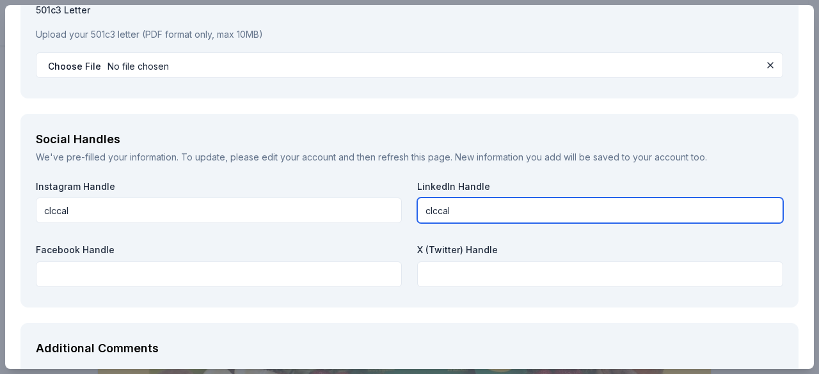
type input "clccal"
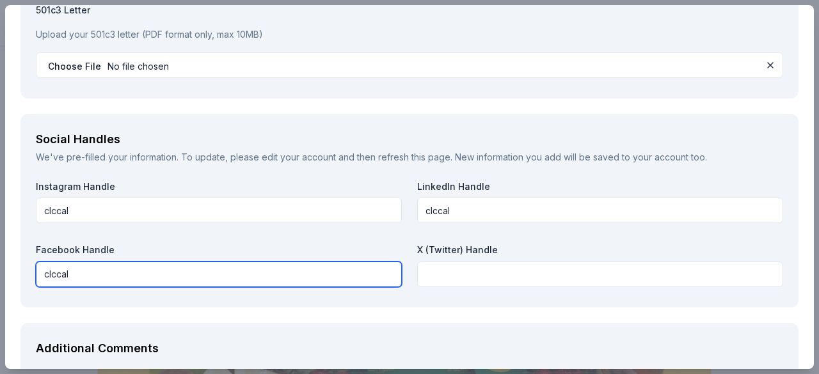
type input "clccal"
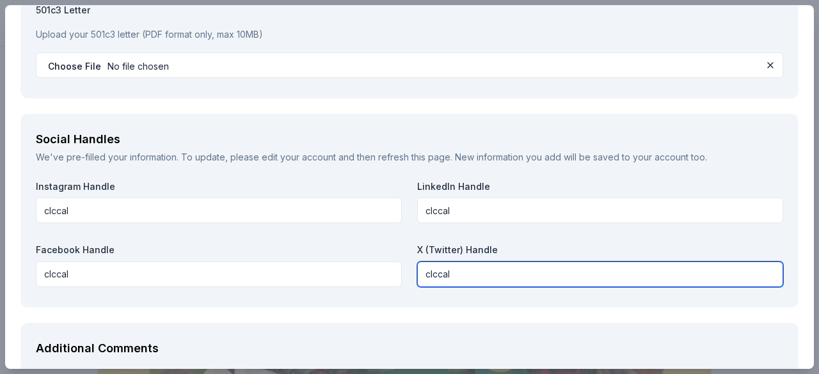
type input "clccal"
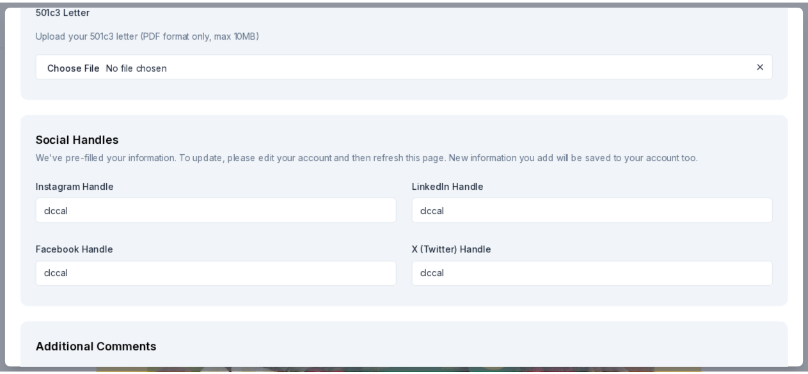
scroll to position [1697, 0]
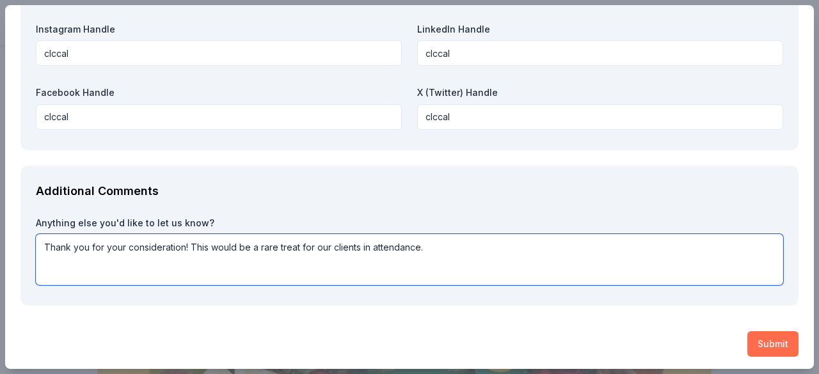
type textarea "Thank you for your consideration! This would be a rare treat for our clients in…"
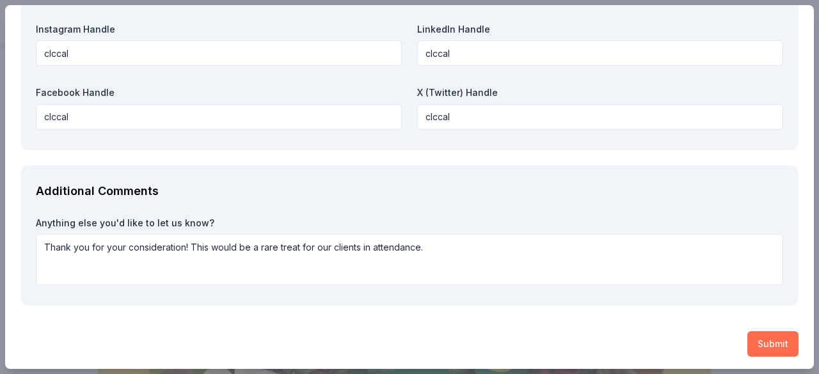
click at [765, 348] on button "Submit" at bounding box center [773, 345] width 51 height 26
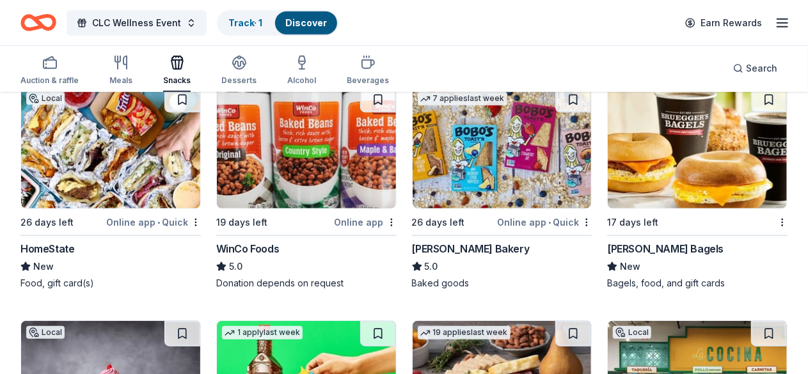
scroll to position [398, 0]
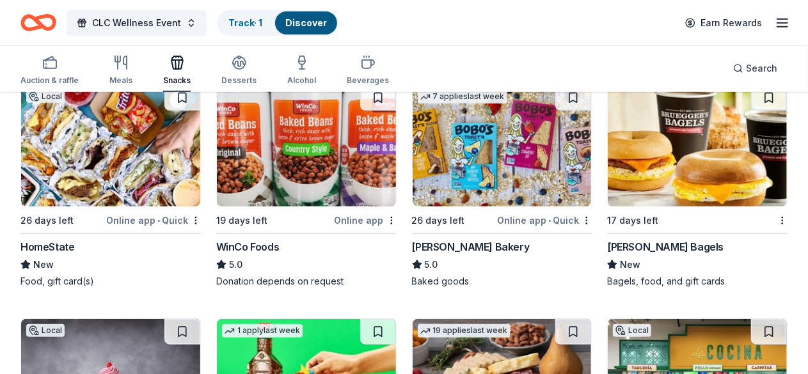
click at [413, 177] on img at bounding box center [502, 146] width 179 height 122
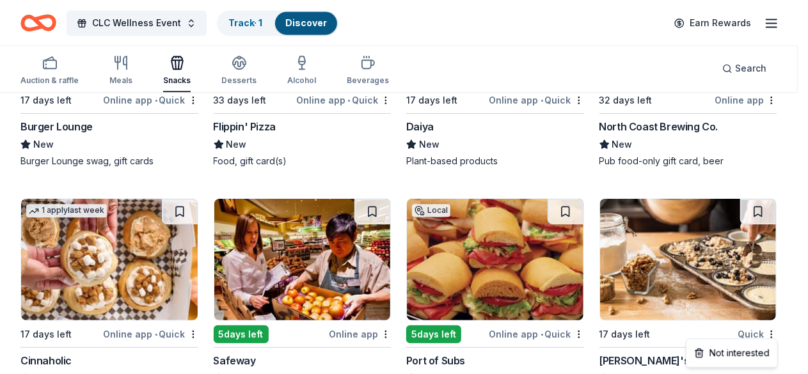
scroll to position [1493, 0]
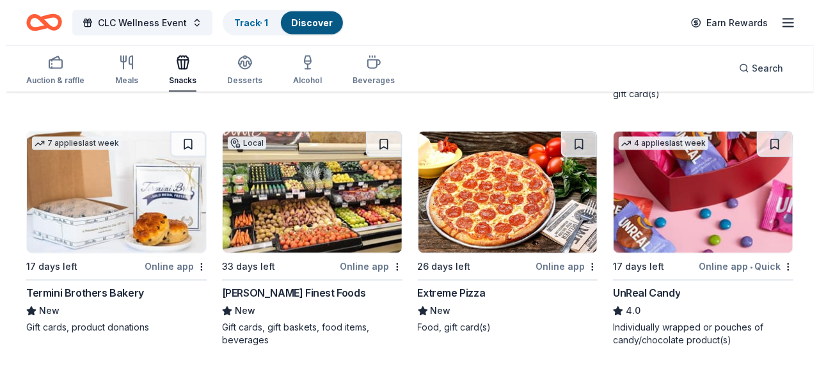
scroll to position [958, 0]
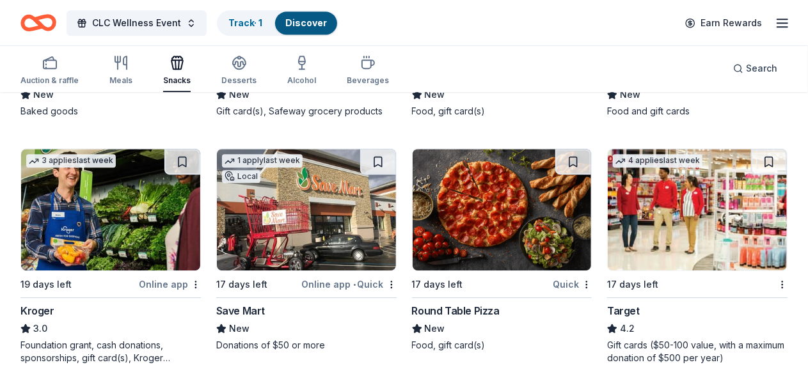
scroll to position [1777, 0]
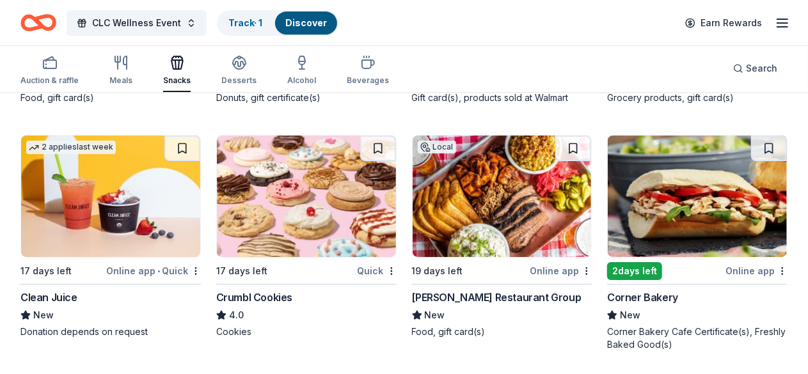
scroll to position [2263, 0]
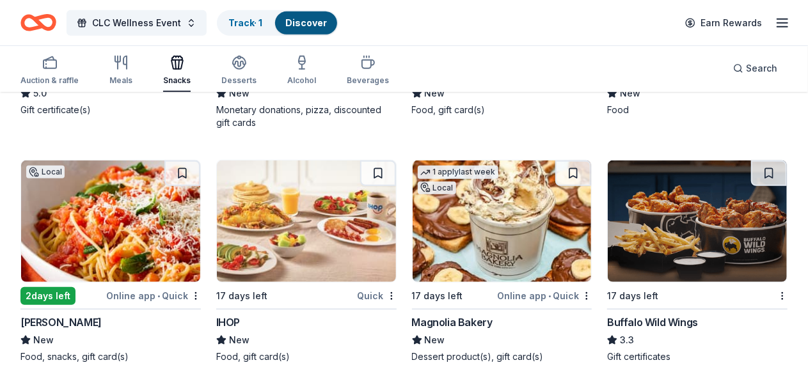
scroll to position [2756, 0]
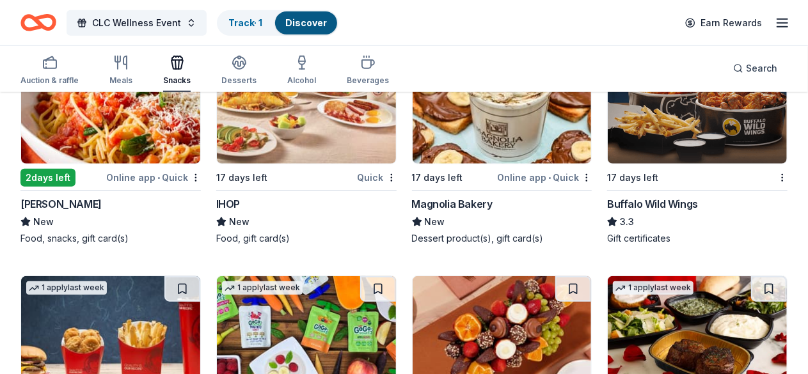
scroll to position [2849, 0]
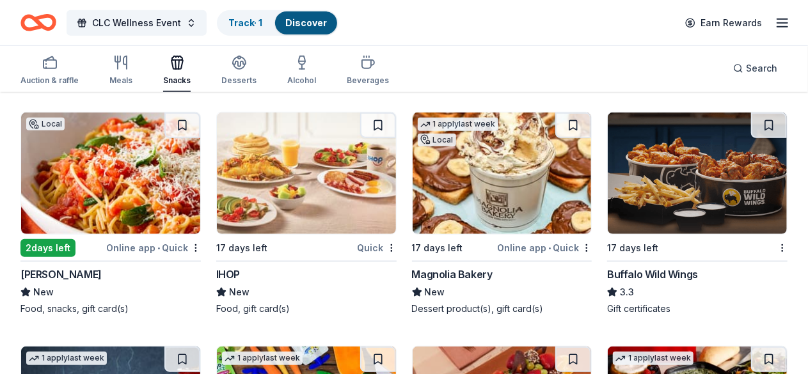
scroll to position [2769, 0]
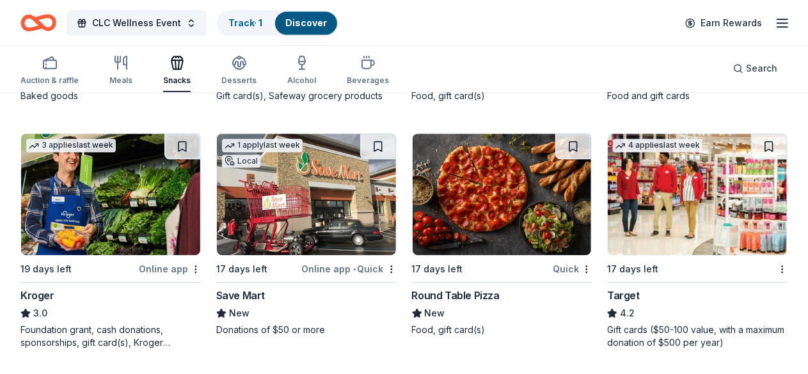
scroll to position [1784, 0]
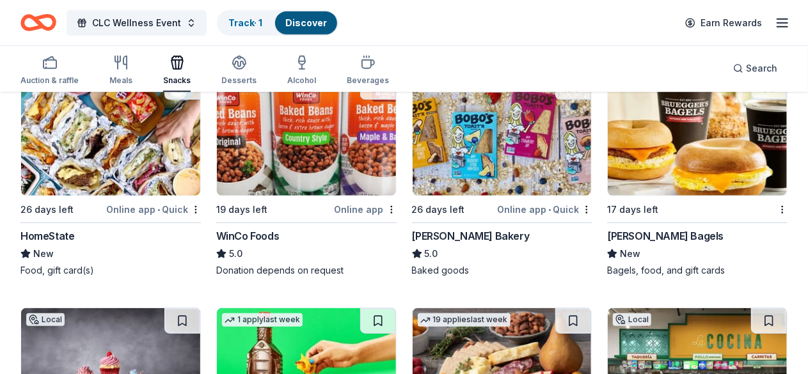
scroll to position [8, 0]
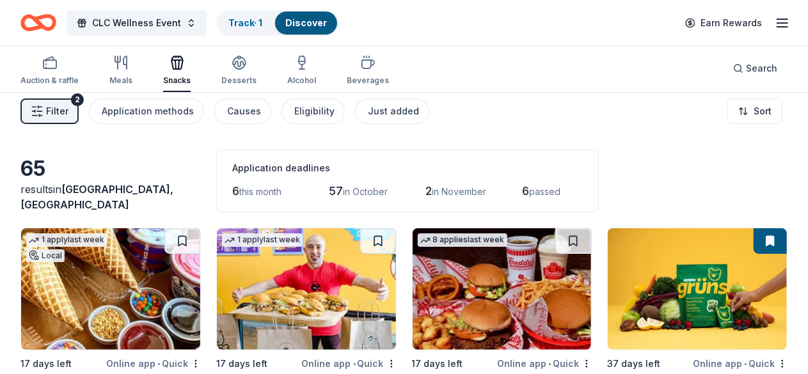
click at [258, 296] on img at bounding box center [306, 289] width 179 height 122
click at [769, 10] on div "Earn Rewards" at bounding box center [734, 23] width 113 height 30
click at [778, 19] on line "button" at bounding box center [783, 19] width 10 height 0
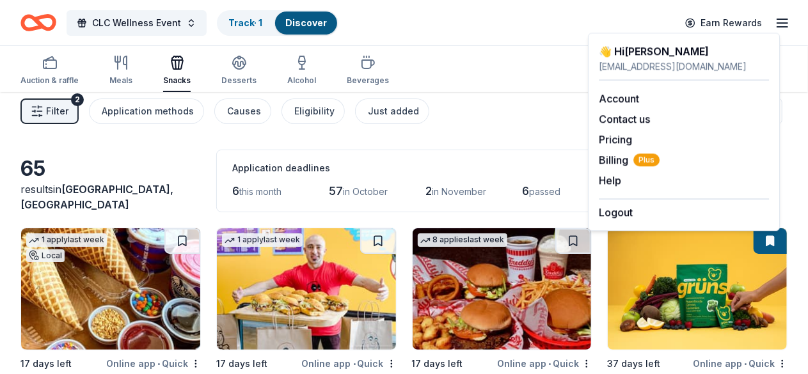
click at [530, 28] on div "CLC Wellness Event Track · 1 Discover Earn Rewards" at bounding box center [403, 23] width 767 height 30
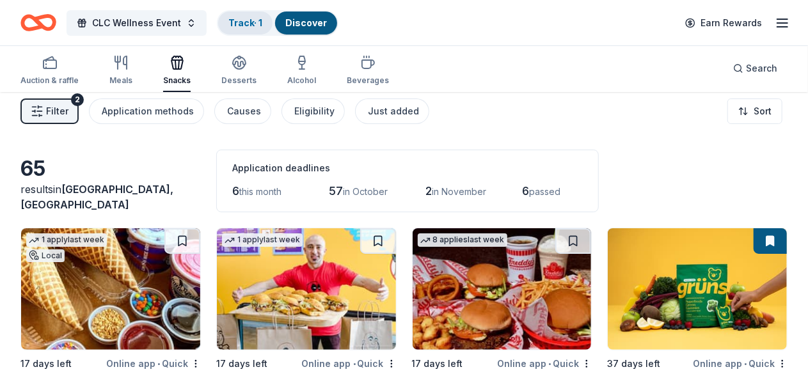
click at [257, 24] on link "Track · 1" at bounding box center [245, 22] width 34 height 11
drag, startPoint x: 257, startPoint y: 24, endPoint x: 509, endPoint y: 51, distance: 252.9
click at [509, 51] on div "Auction & raffle Meals Snacks Desserts Alcohol Beverages Search" at bounding box center [403, 68] width 767 height 47
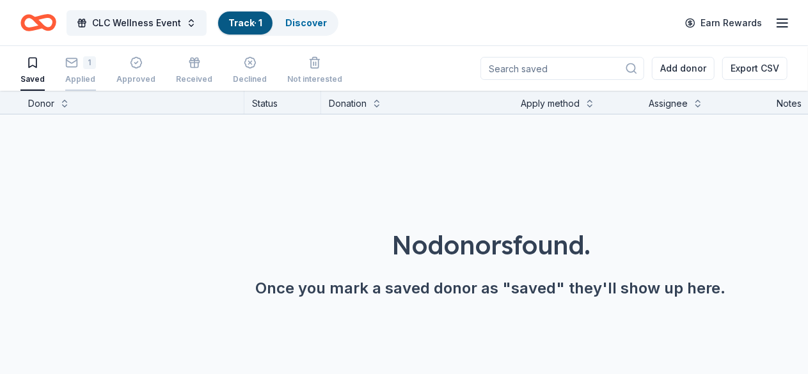
click at [96, 65] on div "1" at bounding box center [89, 62] width 13 height 13
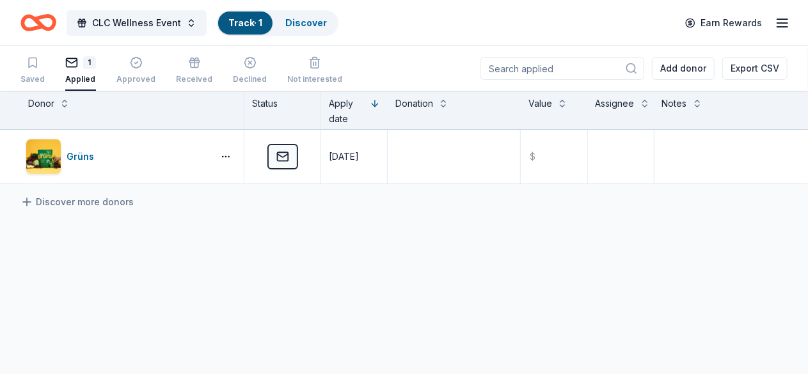
click at [256, 339] on div "Grüns Applied 09/25/2025 $ Discover more donors" at bounding box center [404, 277] width 808 height 295
click at [460, 262] on div "Grüns Applied 09/25/2025 $ Discover more donors" at bounding box center [404, 277] width 808 height 295
click at [148, 74] on div "Approved" at bounding box center [135, 79] width 39 height 10
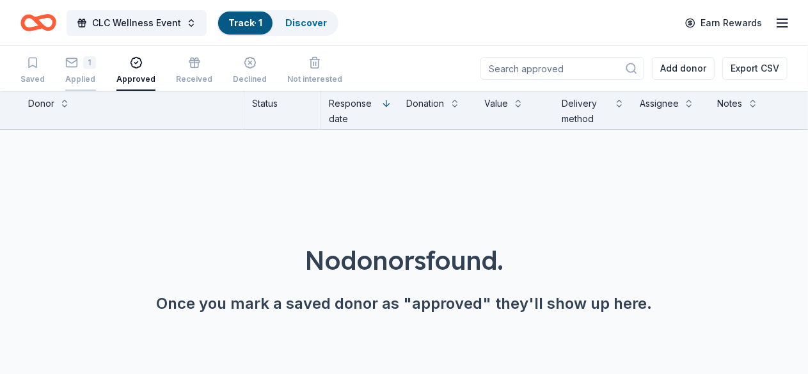
click at [87, 66] on div "1" at bounding box center [80, 62] width 31 height 13
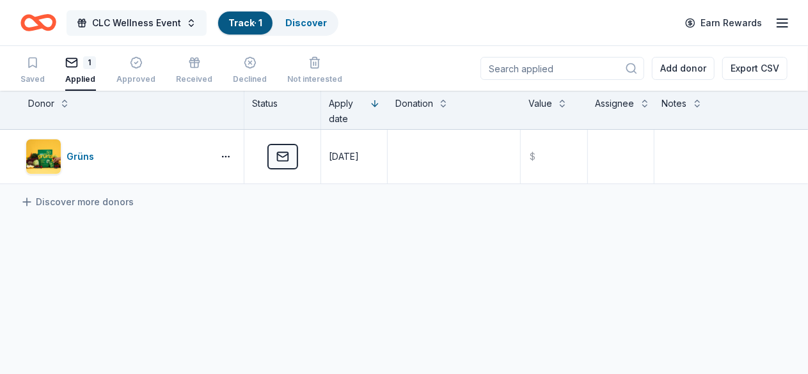
click at [200, 28] on button "CLC Wellness Event" at bounding box center [137, 23] width 140 height 26
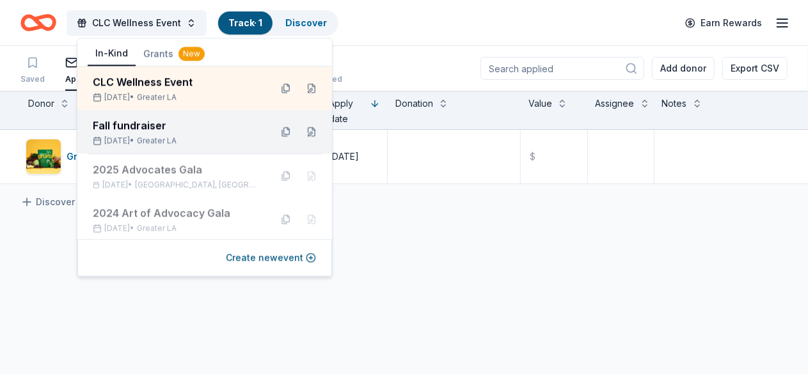
click at [164, 130] on div "Fall fundraiser" at bounding box center [177, 125] width 168 height 15
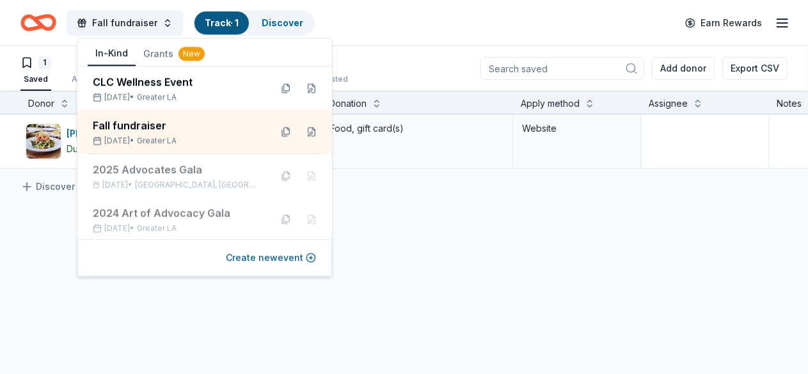
click at [384, 194] on div "Discover more donors" at bounding box center [491, 187] width 982 height 36
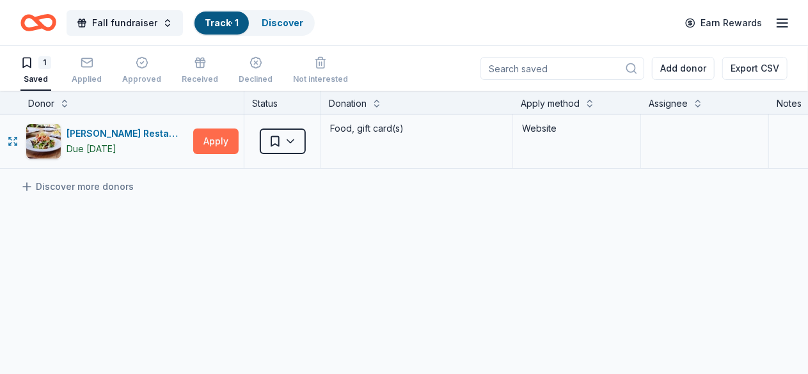
click at [230, 133] on button "Apply" at bounding box center [215, 142] width 45 height 26
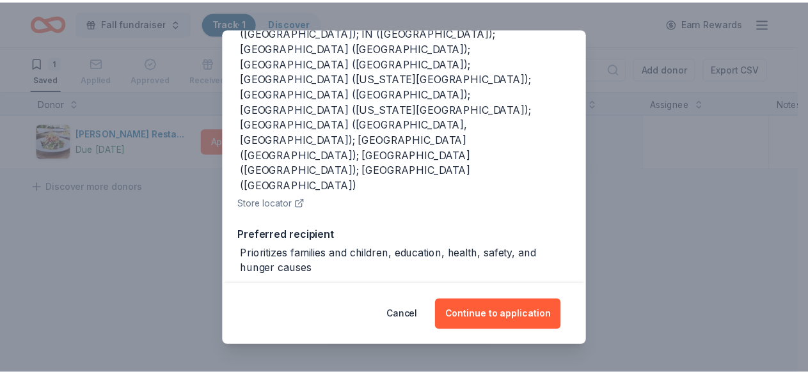
scroll to position [310, 0]
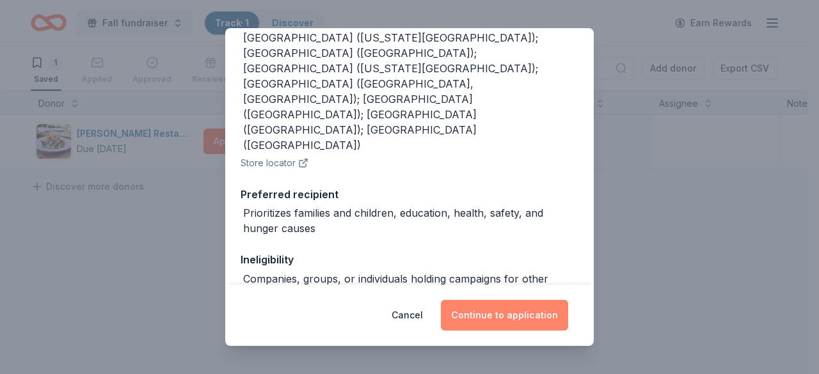
click at [506, 326] on button "Continue to application" at bounding box center [504, 315] width 127 height 31
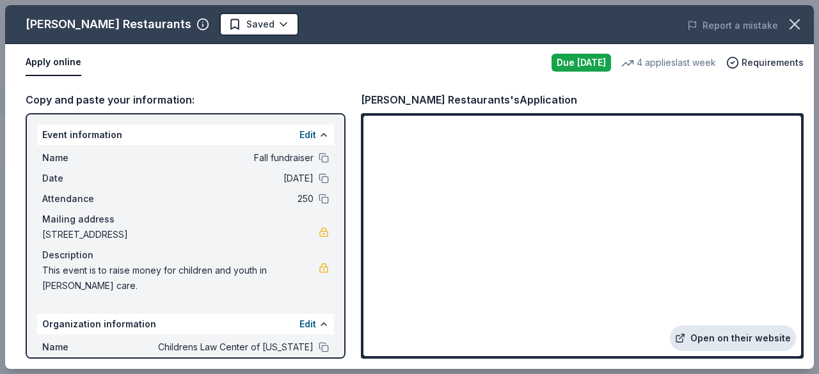
click at [728, 340] on link "Open on their website" at bounding box center [733, 339] width 126 height 26
click at [788, 28] on icon "button" at bounding box center [795, 24] width 18 height 18
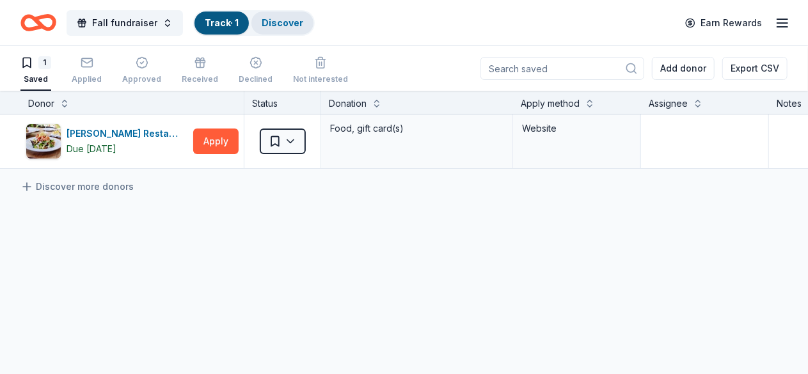
click at [283, 33] on div "Discover" at bounding box center [283, 23] width 62 height 23
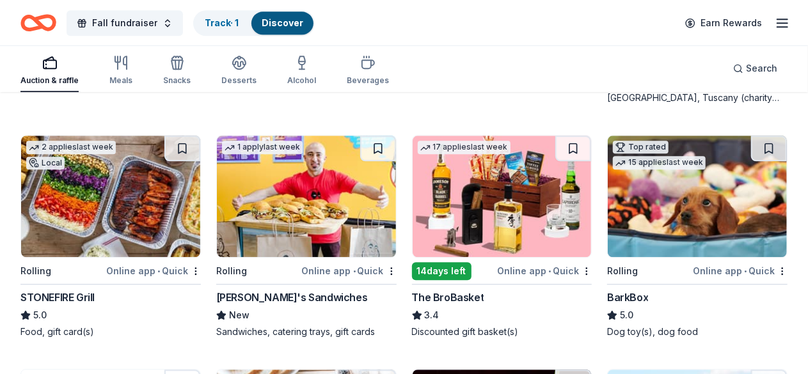
scroll to position [1594, 0]
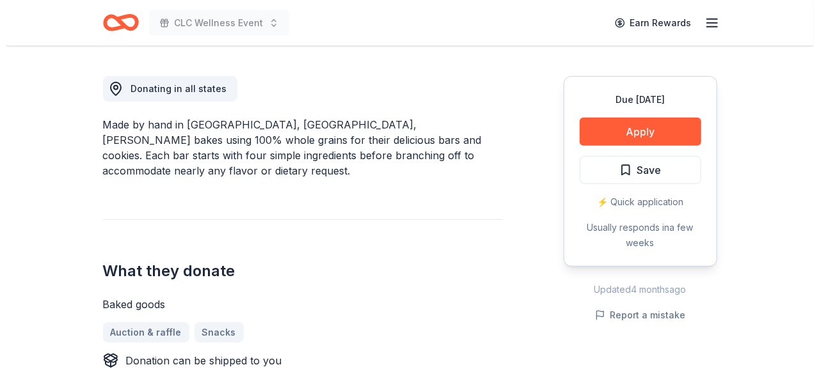
scroll to position [346, 0]
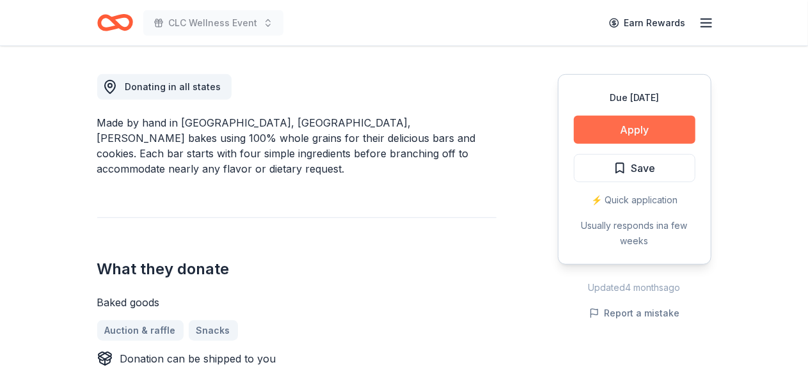
click at [641, 124] on button "Apply" at bounding box center [635, 130] width 122 height 28
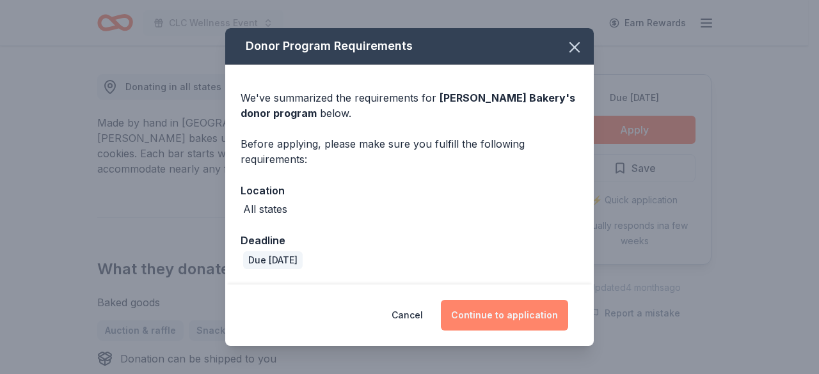
click at [495, 317] on button "Continue to application" at bounding box center [504, 315] width 127 height 31
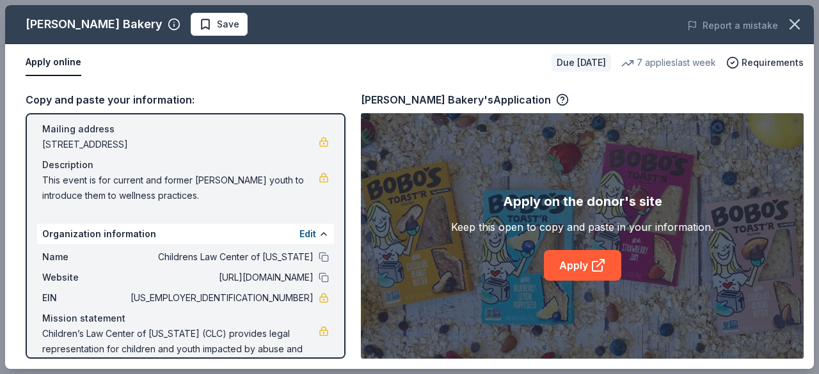
scroll to position [120, 0]
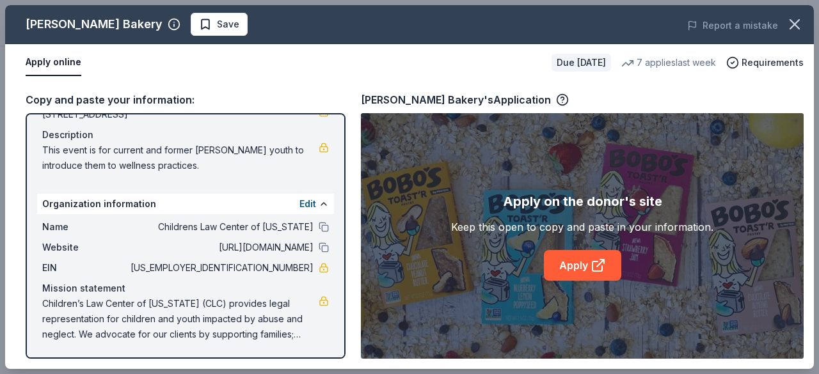
click at [591, 282] on div "Apply on the donor's site Keep this open to copy and paste in your information.…" at bounding box center [582, 236] width 443 height 246
click at [580, 271] on link "Apply" at bounding box center [582, 265] width 77 height 31
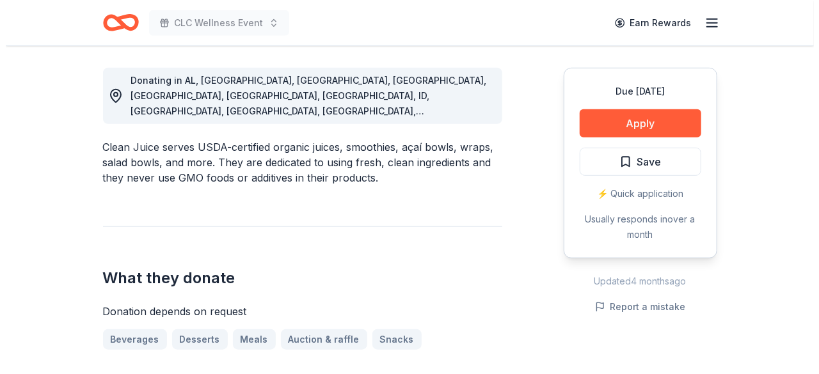
scroll to position [356, 0]
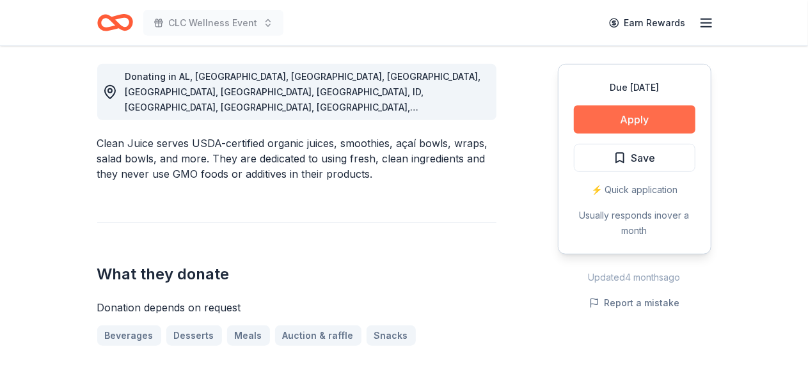
click at [608, 117] on button "Apply" at bounding box center [635, 120] width 122 height 28
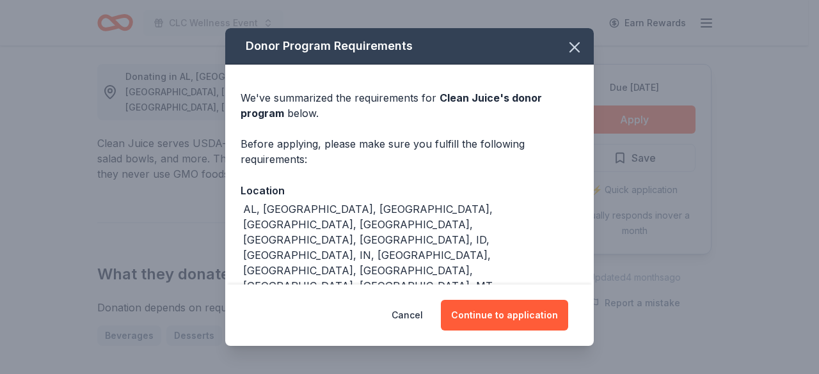
scroll to position [15, 0]
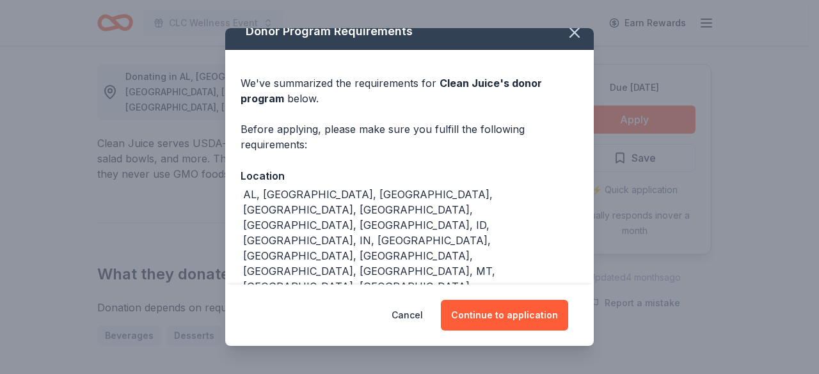
click at [517, 342] on div "Cancel Continue to application" at bounding box center [409, 315] width 369 height 61
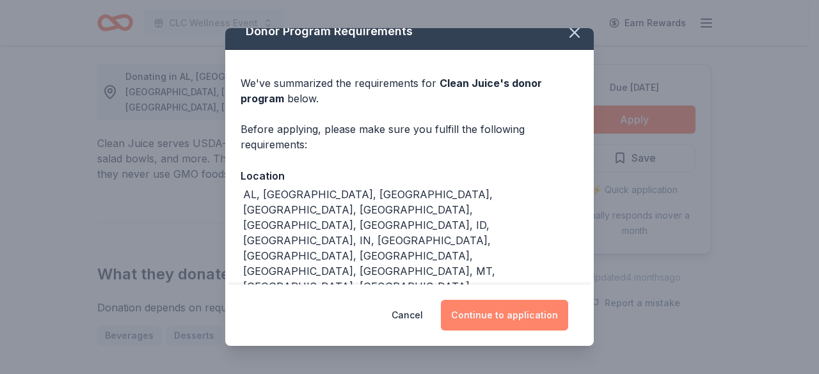
click at [531, 306] on button "Continue to application" at bounding box center [504, 315] width 127 height 31
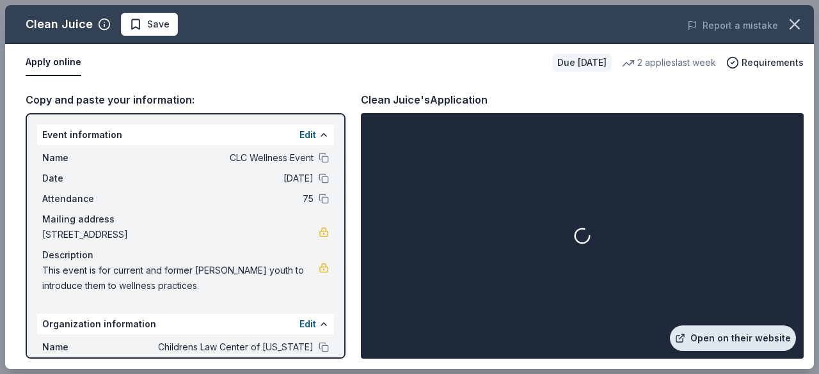
click at [765, 333] on link "Open on their website" at bounding box center [733, 339] width 126 height 26
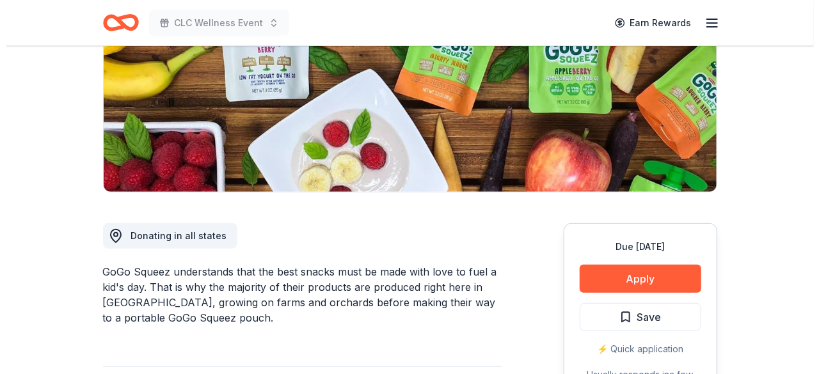
scroll to position [201, 0]
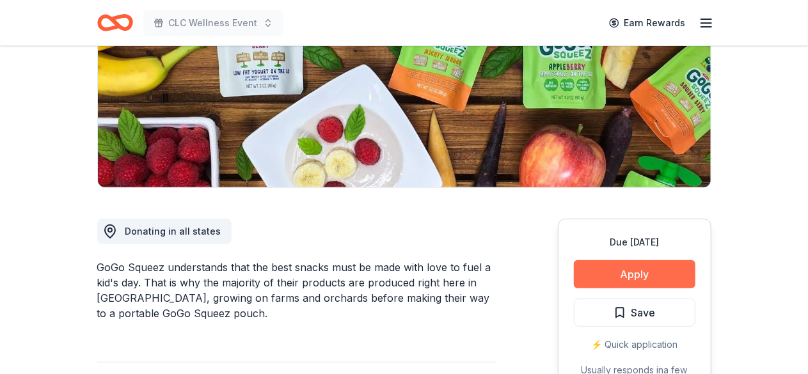
click at [644, 278] on button "Apply" at bounding box center [635, 274] width 122 height 28
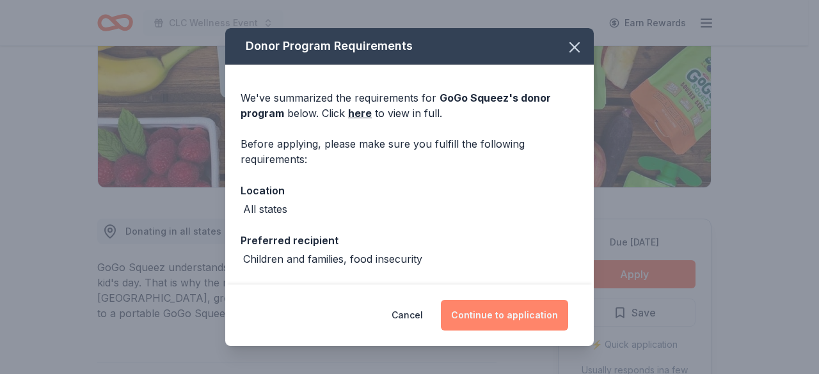
click at [524, 321] on button "Continue to application" at bounding box center [504, 315] width 127 height 31
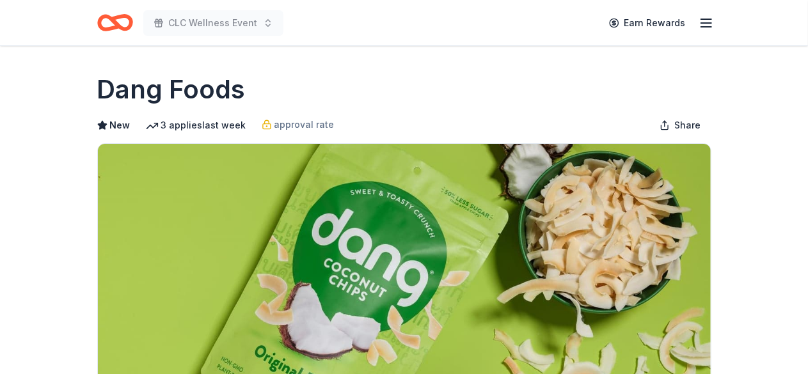
drag, startPoint x: 808, startPoint y: 24, endPoint x: 819, endPoint y: 49, distance: 27.8
click at [808, 49] on html "CLC Wellness Event Earn Rewards Due [DATE] Share Dang Foods New 3 applies last …" at bounding box center [404, 187] width 808 height 374
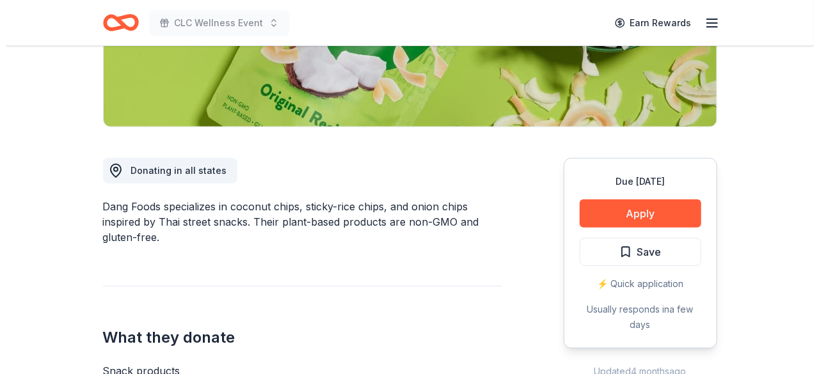
scroll to position [257, 0]
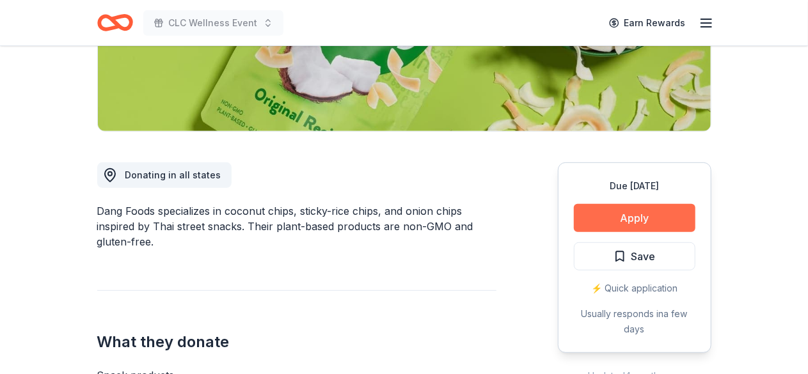
click at [600, 218] on button "Apply" at bounding box center [635, 218] width 122 height 28
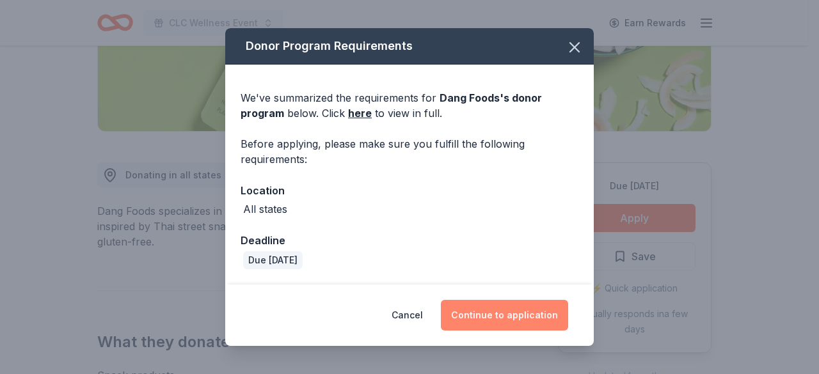
click at [518, 312] on button "Continue to application" at bounding box center [504, 315] width 127 height 31
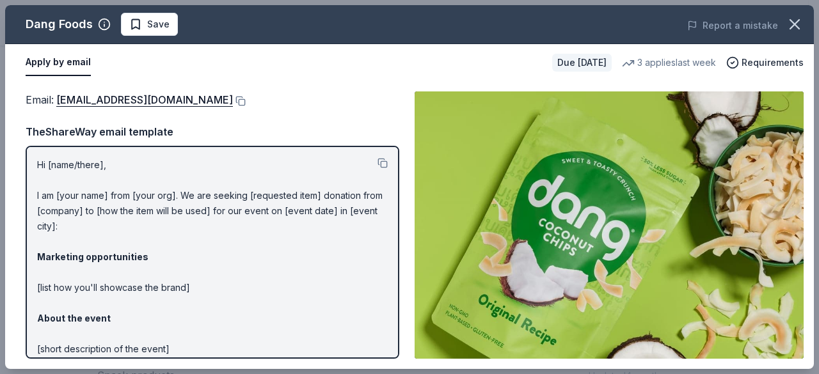
click at [131, 227] on p "Hi [name/there], I am [your name] from [your org]. We are seeking [requested it…" at bounding box center [212, 326] width 351 height 338
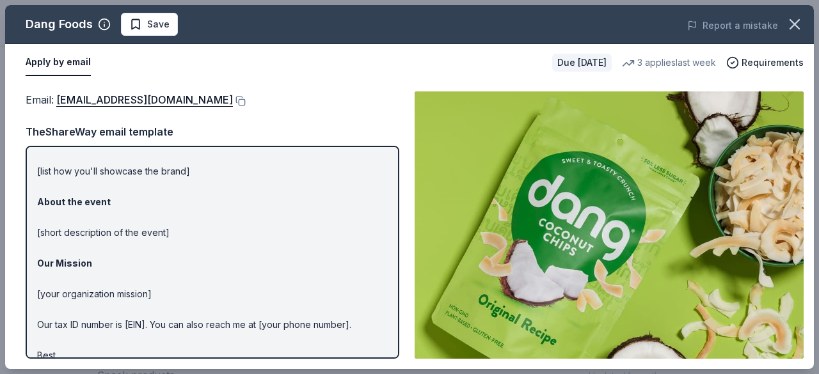
scroll to position [147, 0]
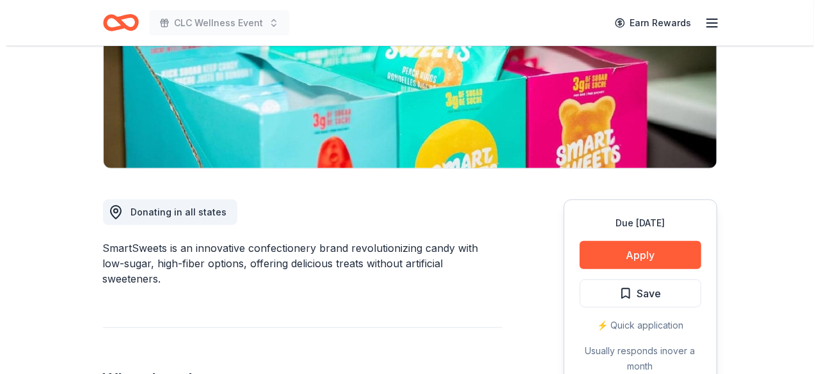
scroll to position [224, 0]
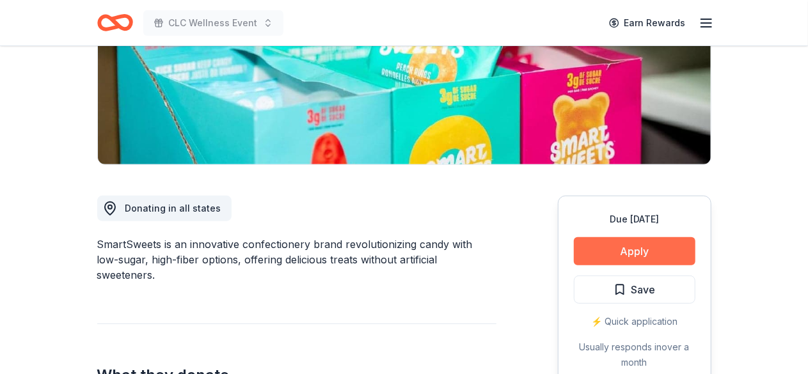
click at [669, 259] on button "Apply" at bounding box center [635, 251] width 122 height 28
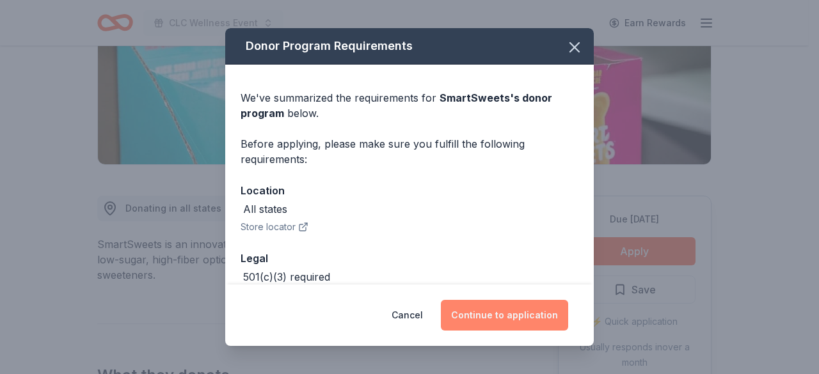
click at [527, 319] on button "Continue to application" at bounding box center [504, 315] width 127 height 31
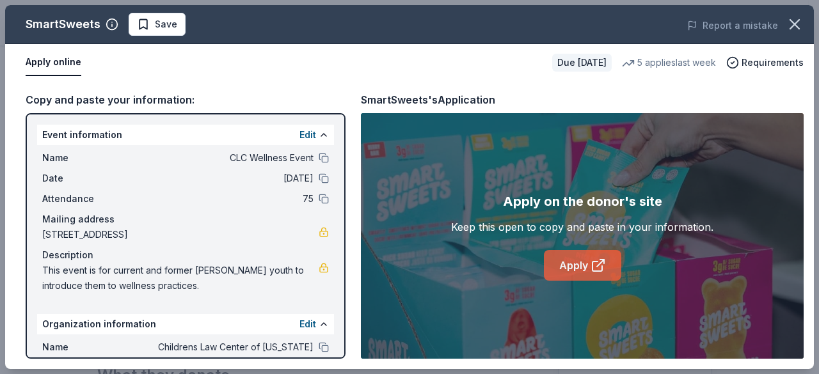
click at [588, 264] on link "Apply" at bounding box center [582, 265] width 77 height 31
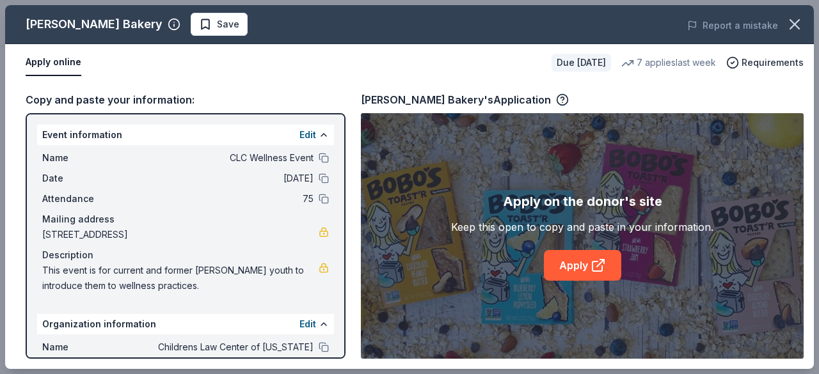
scroll to position [120, 0]
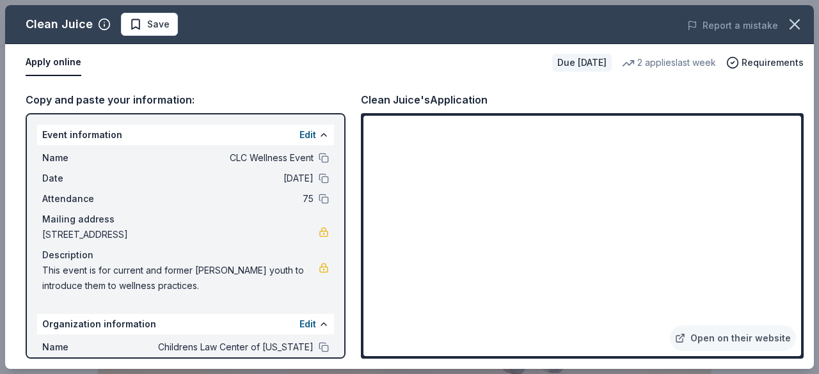
scroll to position [356, 0]
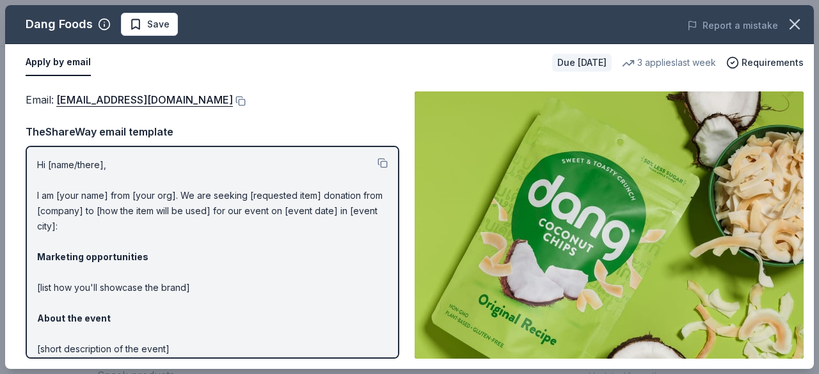
scroll to position [147, 0]
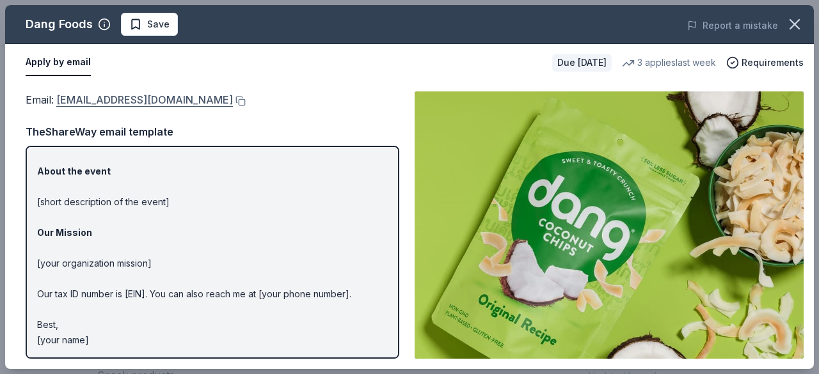
click at [166, 102] on link "hello@dangfoods.com" at bounding box center [144, 100] width 177 height 17
click at [183, 98] on div "Email : hello@dangfoods.com" at bounding box center [213, 100] width 374 height 17
click at [233, 100] on button at bounding box center [239, 101] width 13 height 10
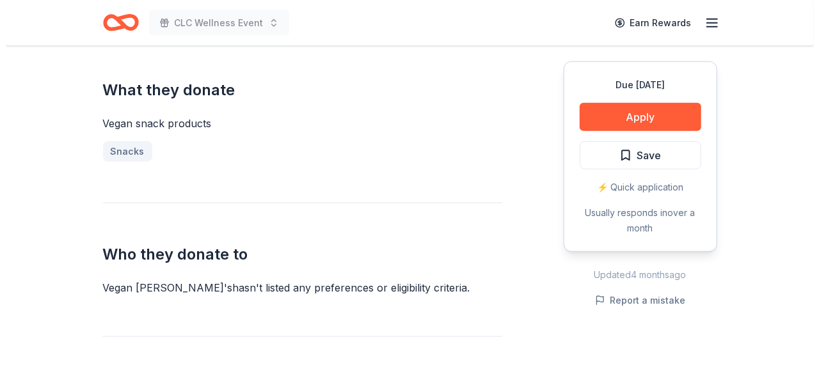
scroll to position [497, 0]
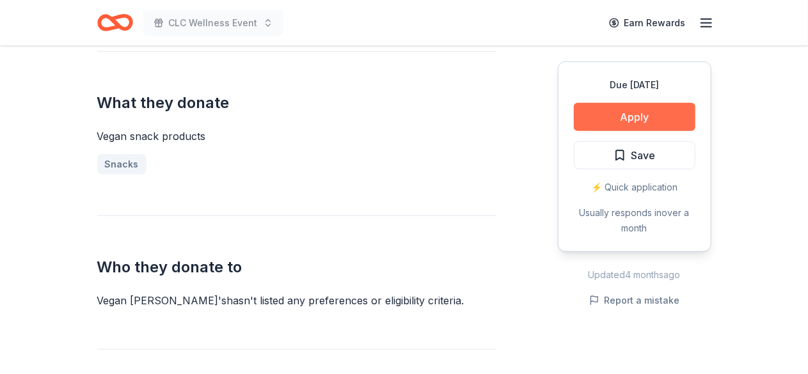
click at [669, 112] on button "Apply" at bounding box center [635, 117] width 122 height 28
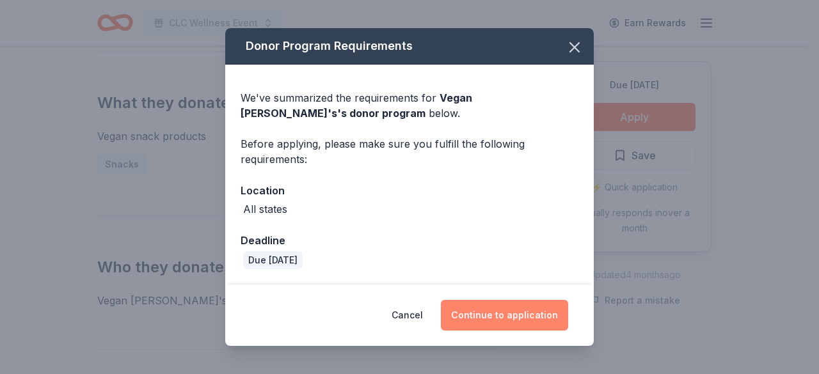
click at [511, 317] on button "Continue to application" at bounding box center [504, 315] width 127 height 31
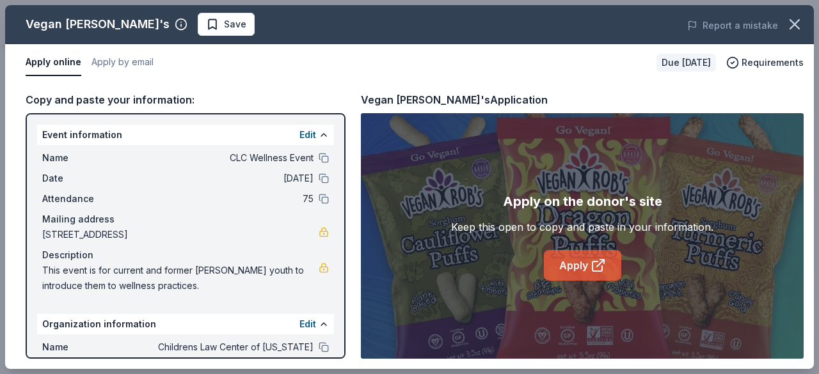
click at [599, 260] on icon at bounding box center [598, 265] width 15 height 15
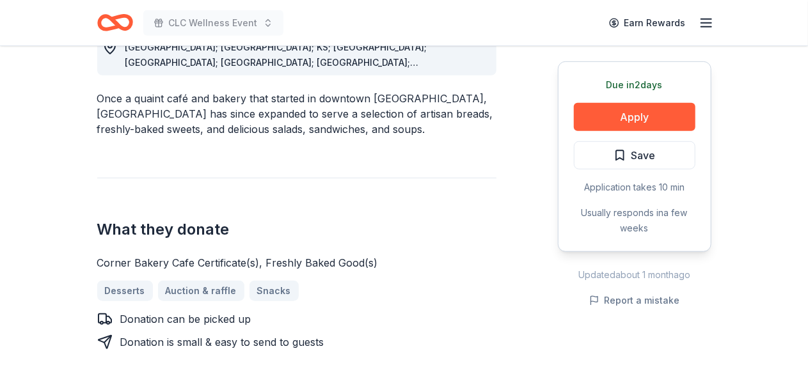
scroll to position [396, 0]
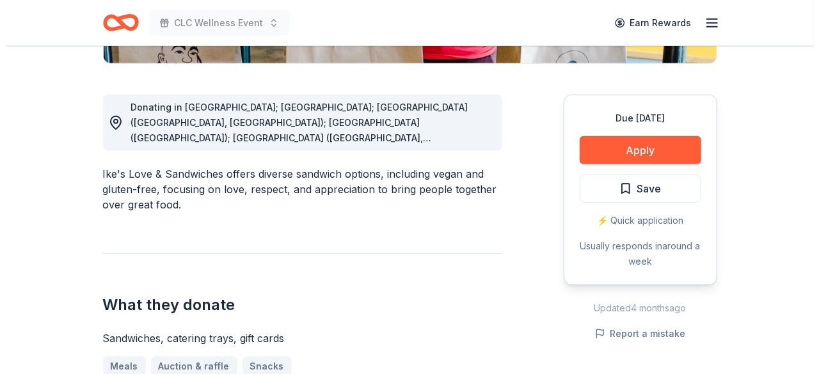
scroll to position [328, 0]
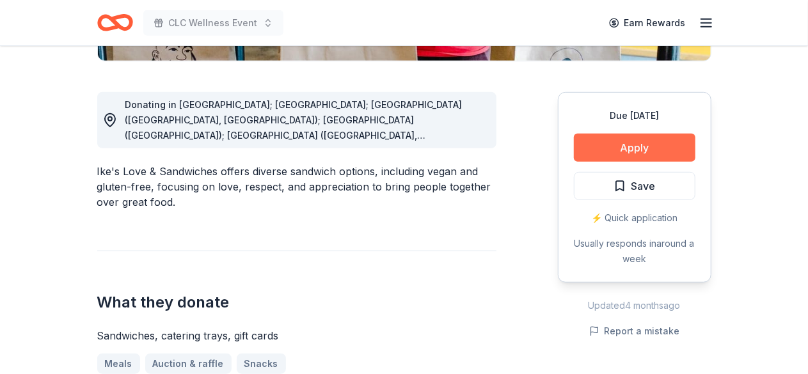
click at [641, 140] on button "Apply" at bounding box center [635, 148] width 122 height 28
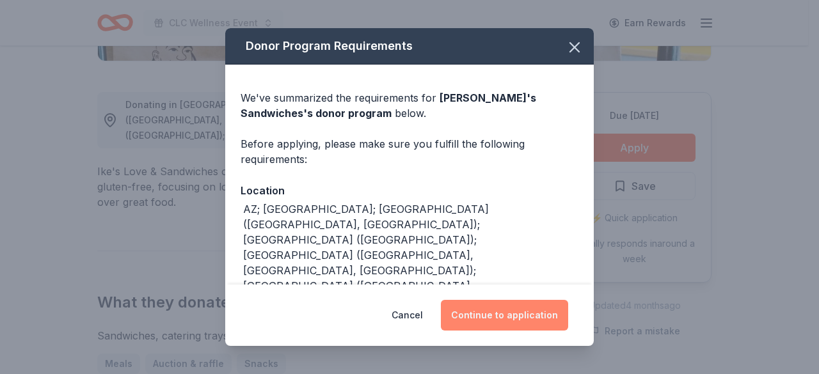
click at [498, 317] on button "Continue to application" at bounding box center [504, 315] width 127 height 31
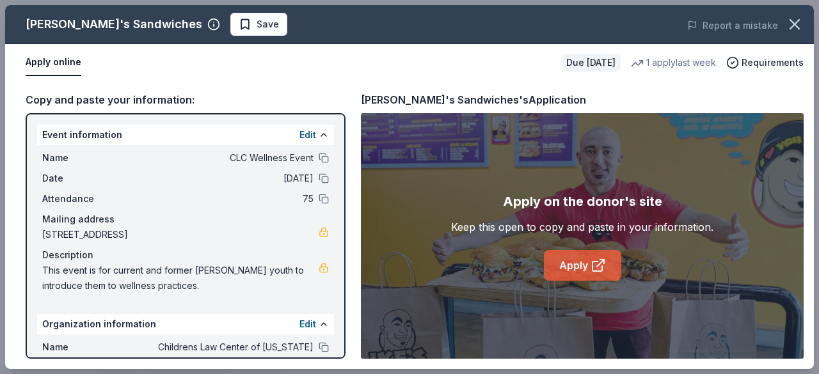
click at [580, 273] on link "Apply" at bounding box center [582, 265] width 77 height 31
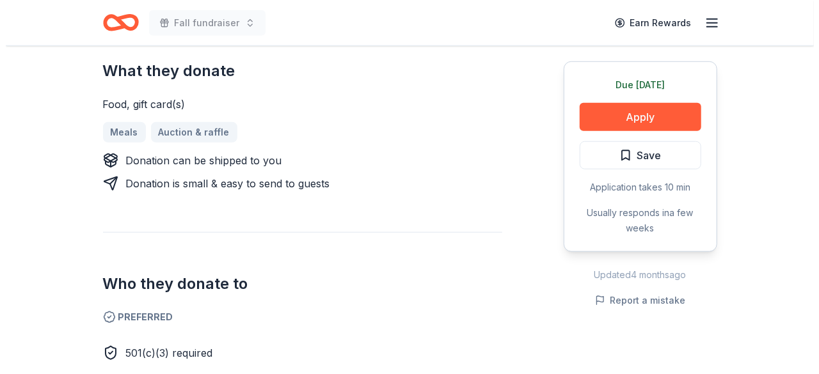
scroll to position [518, 0]
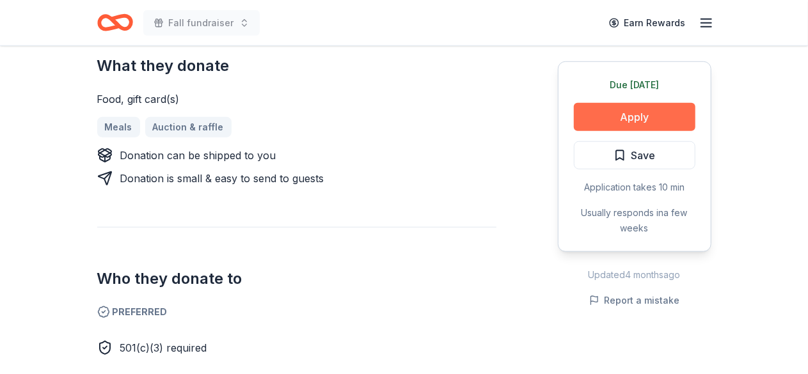
click at [646, 114] on button "Apply" at bounding box center [635, 117] width 122 height 28
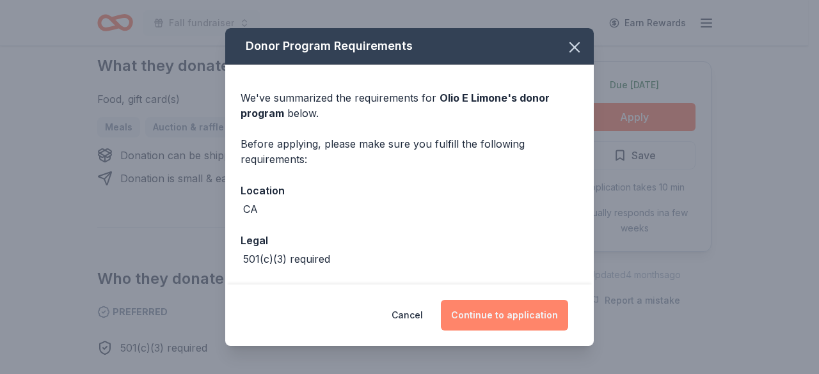
click at [541, 313] on button "Continue to application" at bounding box center [504, 315] width 127 height 31
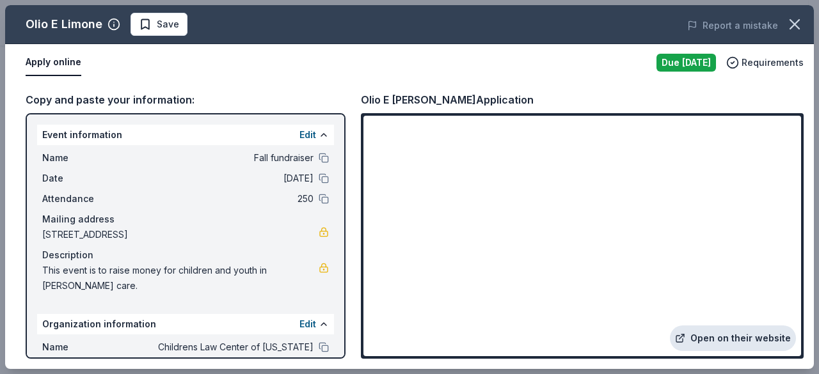
click at [748, 335] on link "Open on their website" at bounding box center [733, 339] width 126 height 26
